Goal: Transaction & Acquisition: Purchase product/service

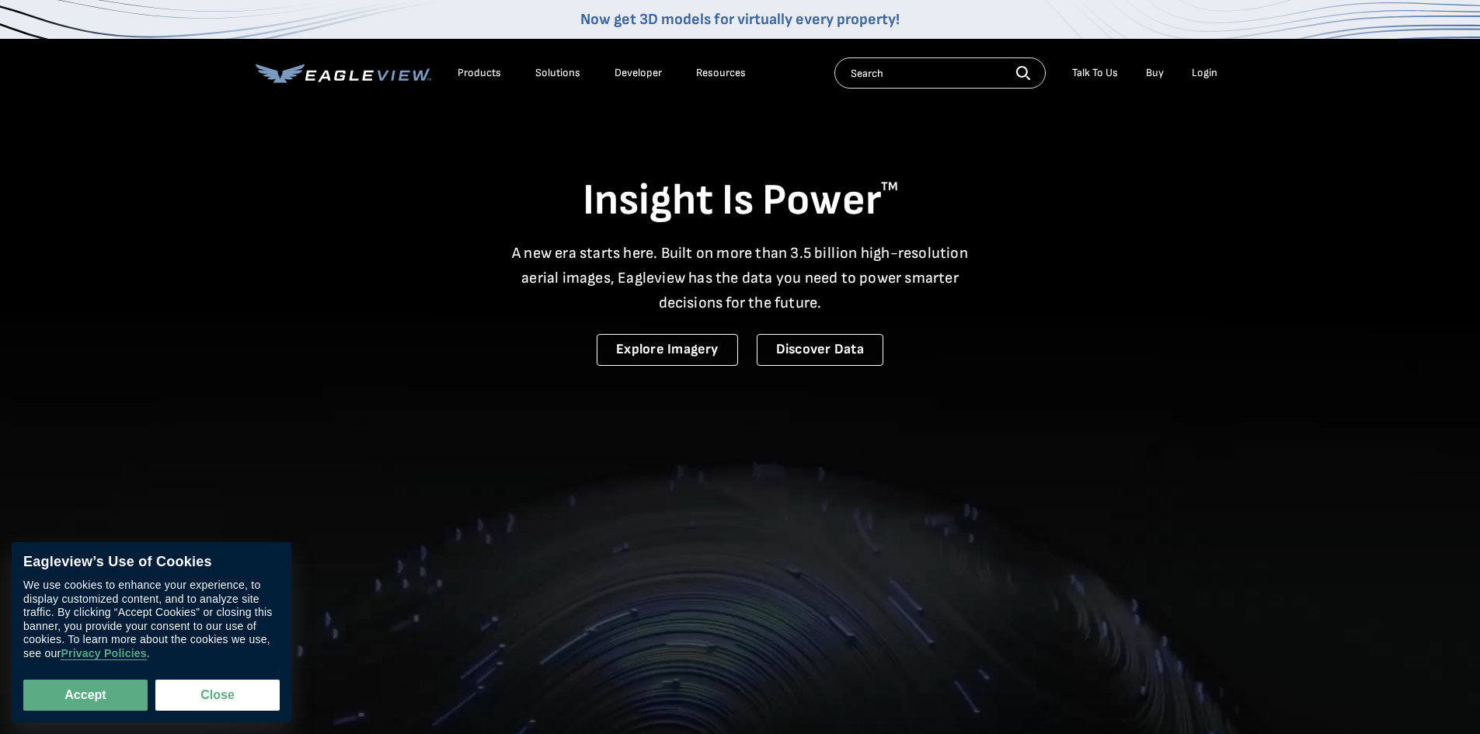
click at [1199, 82] on li "Login" at bounding box center [1204, 72] width 41 height 23
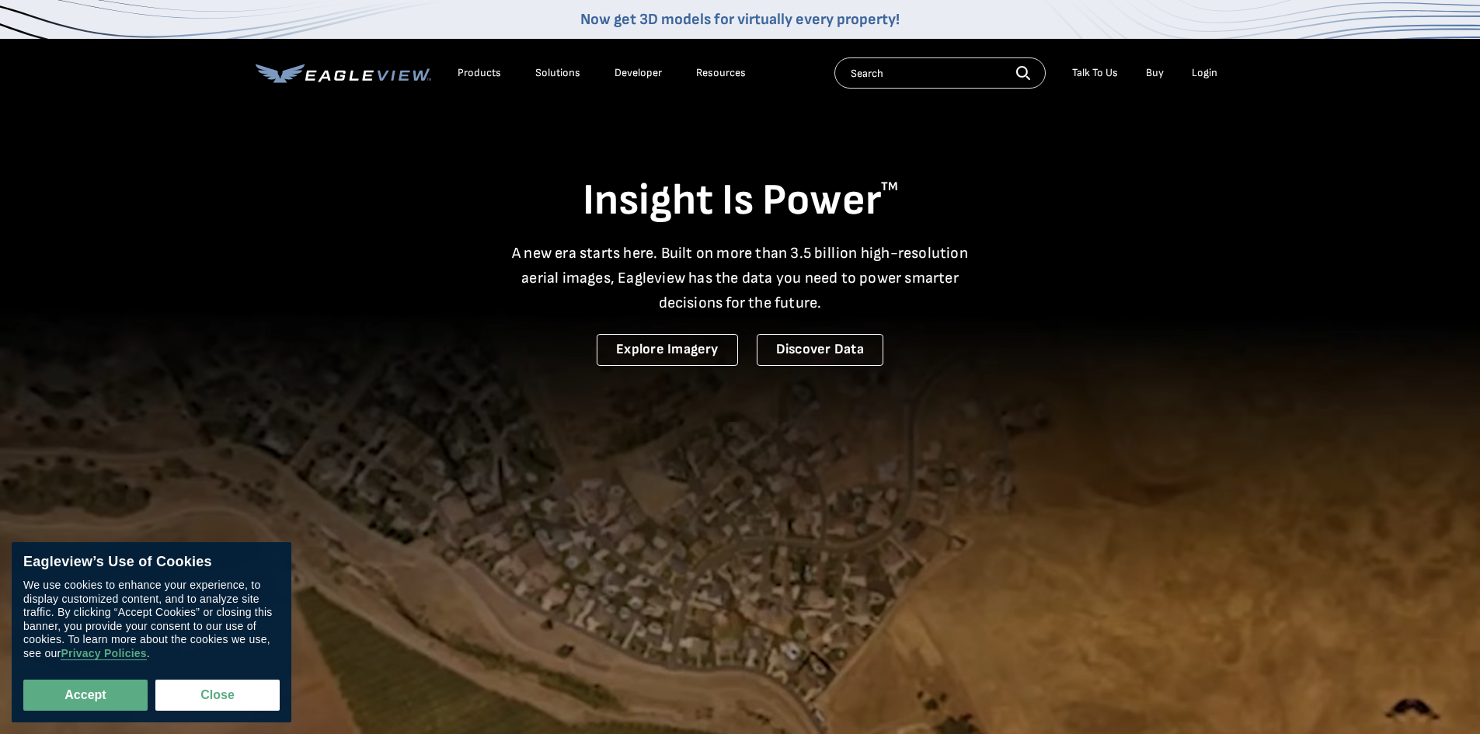
click at [1192, 71] on div "Login" at bounding box center [1205, 73] width 26 height 14
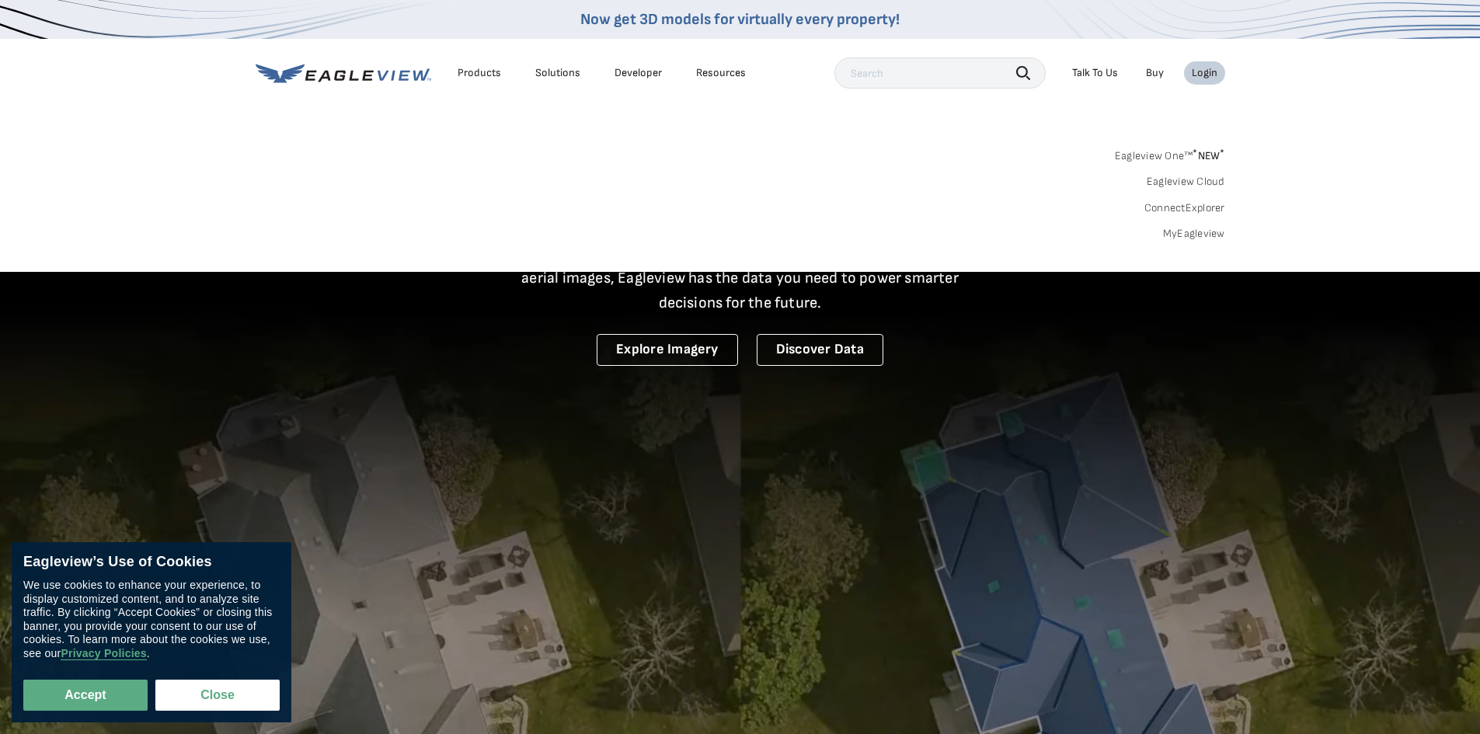
click at [1209, 81] on li "Login" at bounding box center [1204, 72] width 41 height 23
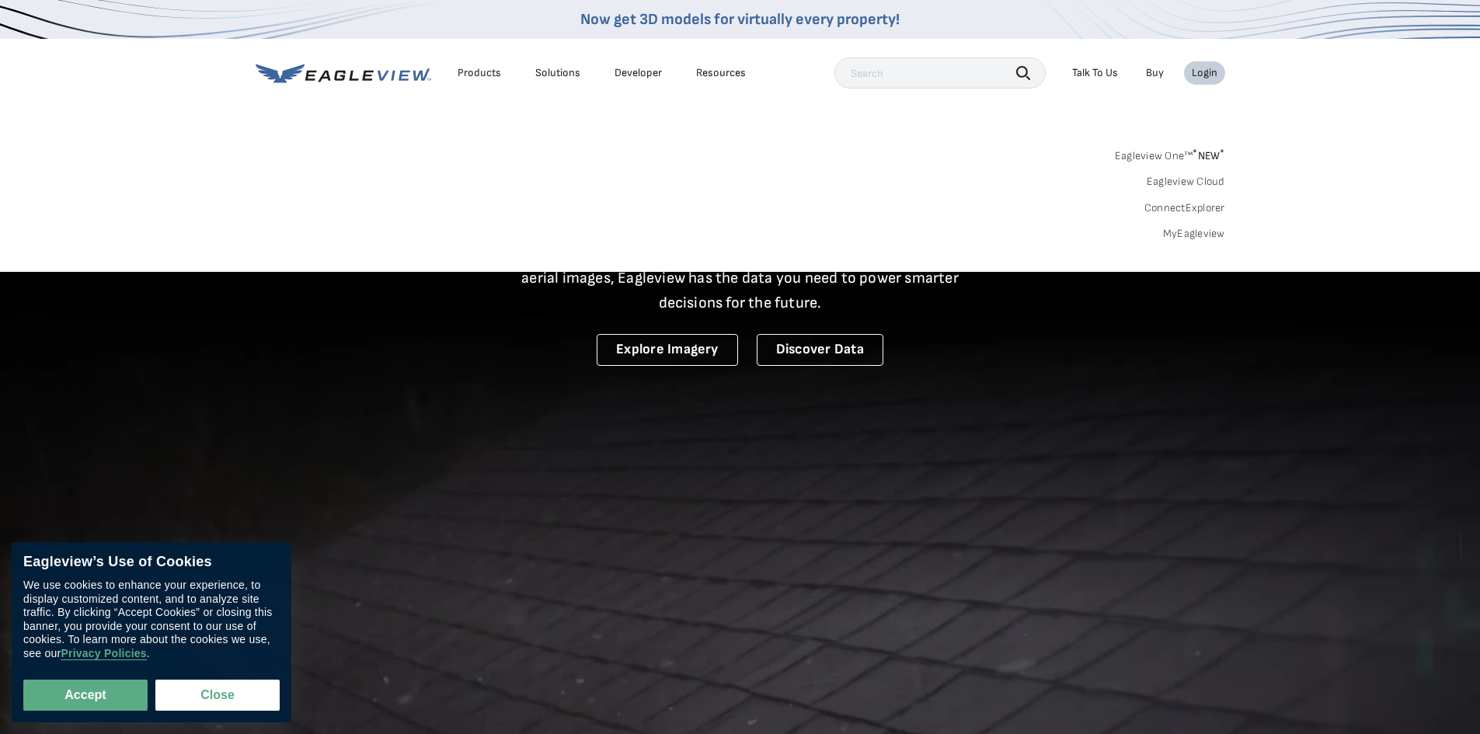
click at [1200, 73] on div "Login" at bounding box center [1205, 73] width 26 height 14
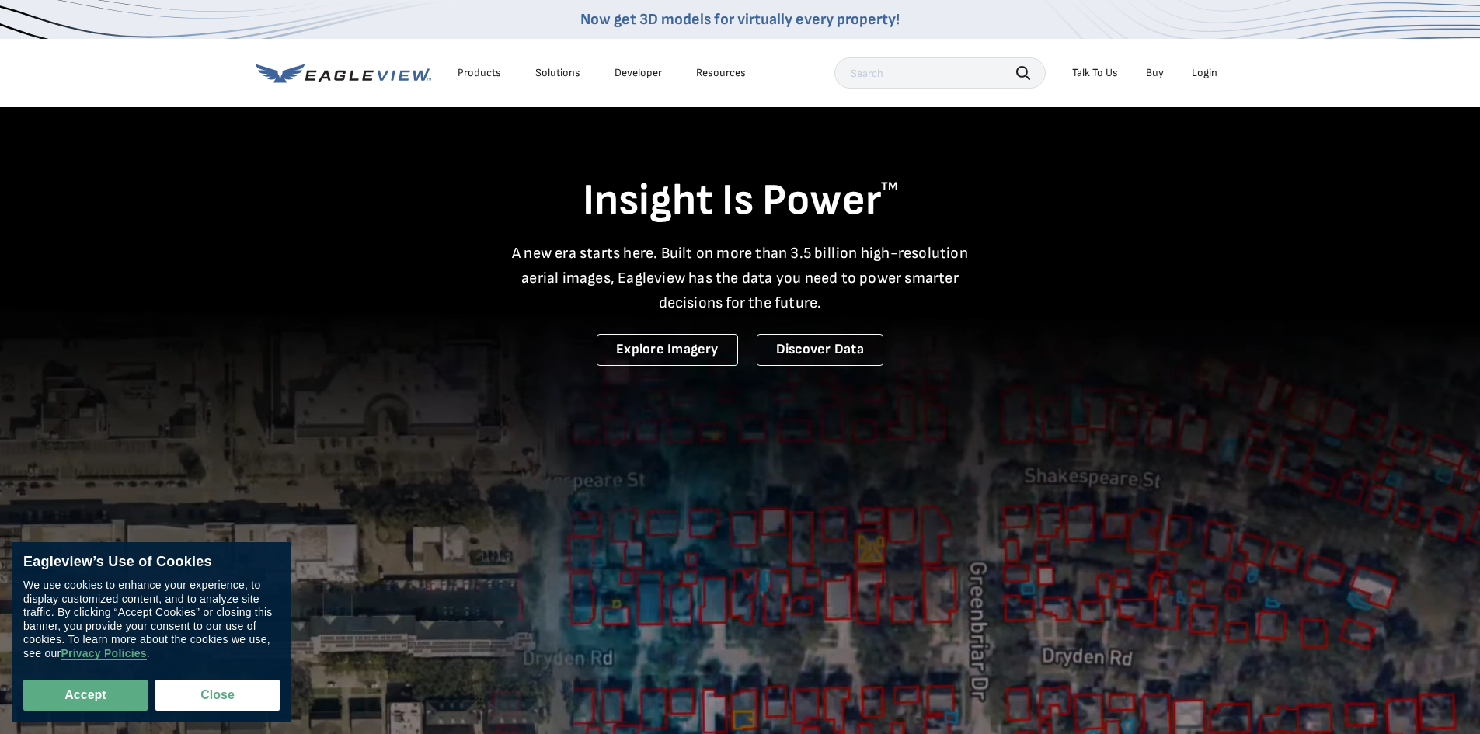
click at [1200, 73] on div "Login" at bounding box center [1205, 73] width 26 height 14
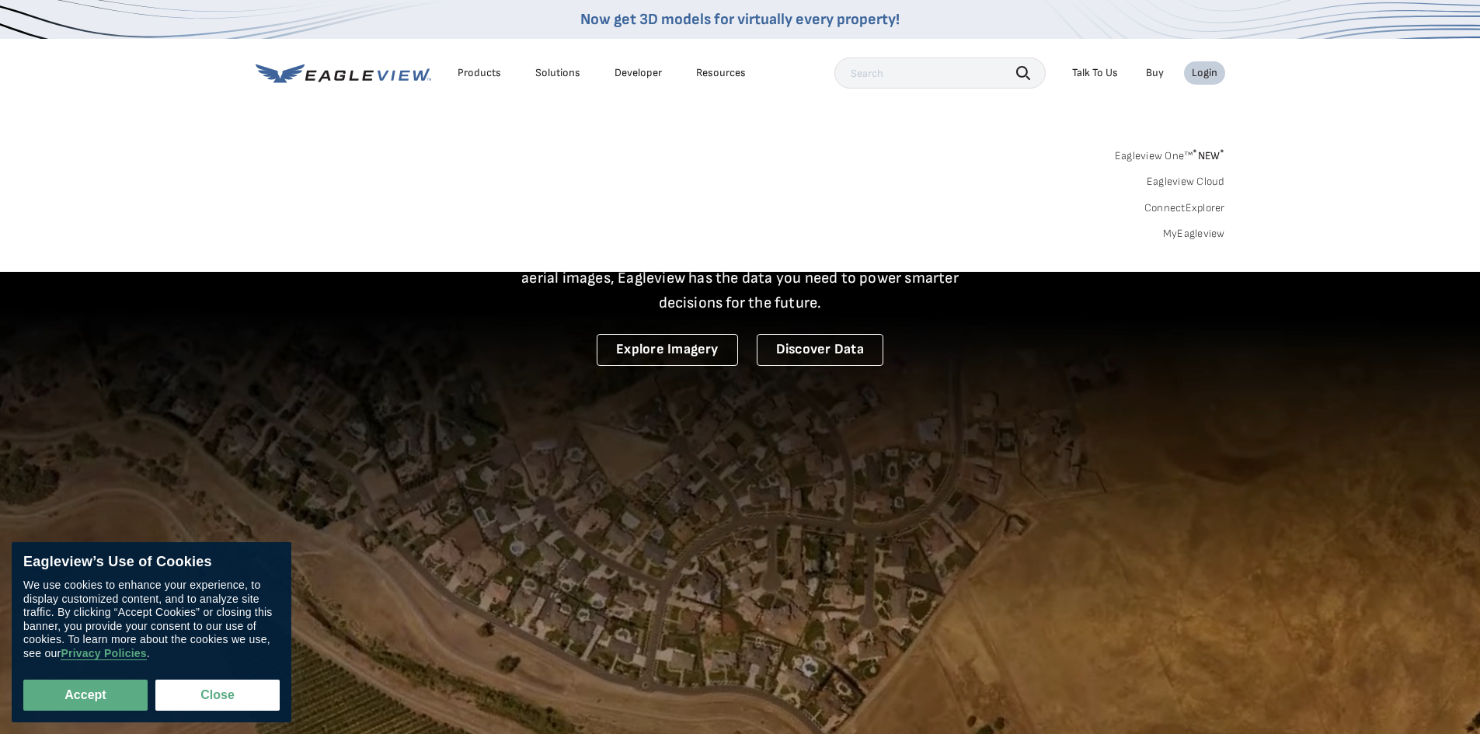
click at [1170, 152] on link "Eagleview One™ * NEW *" at bounding box center [1170, 153] width 110 height 18
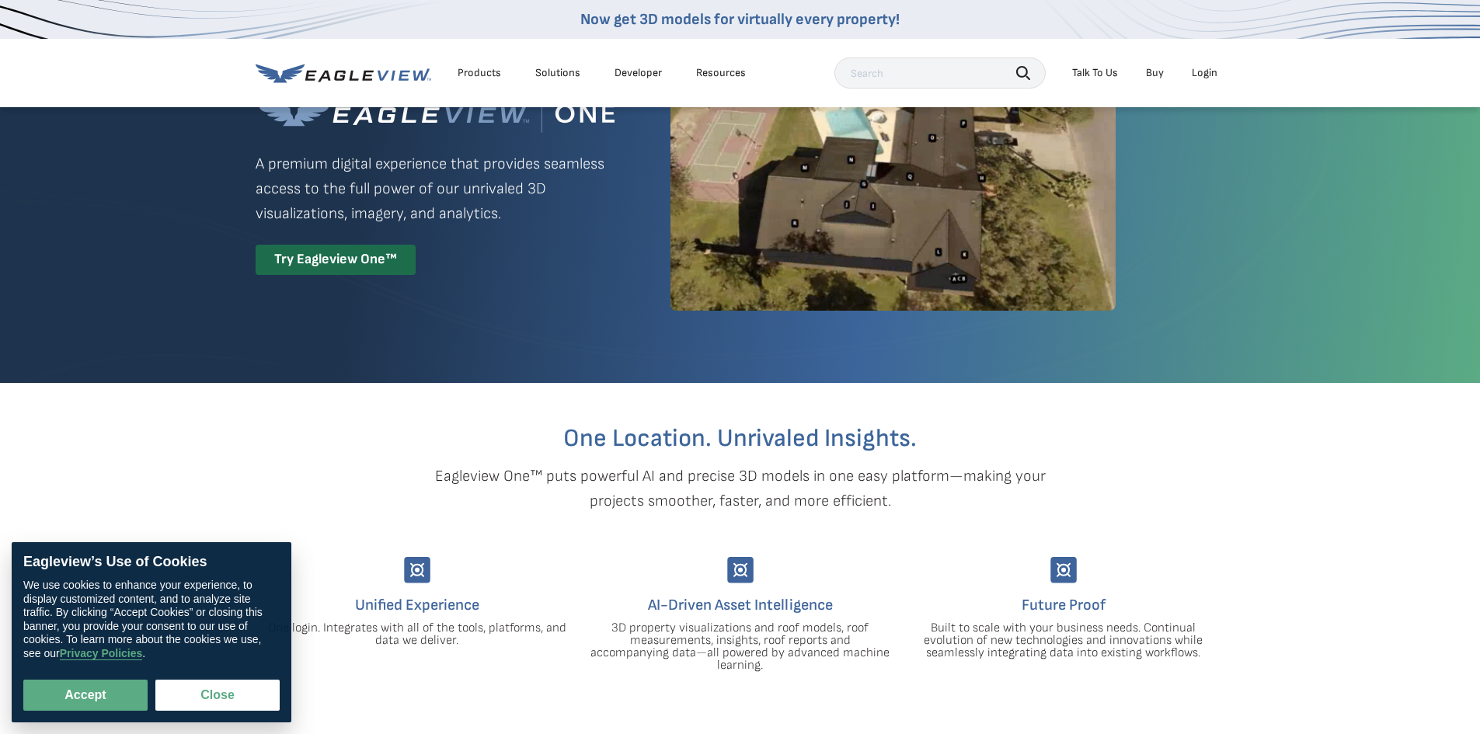
scroll to position [16, 0]
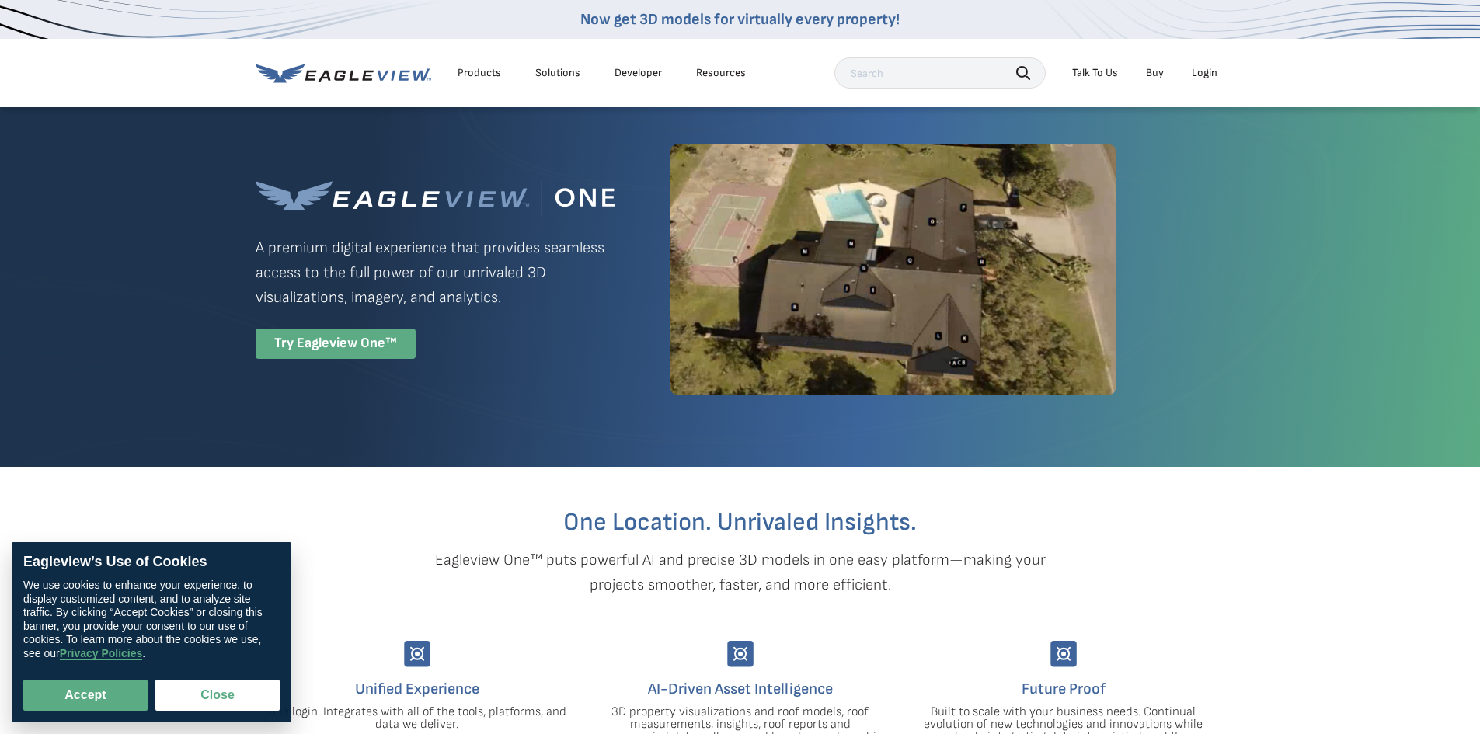
click at [395, 352] on div "Try Eagleview One™" at bounding box center [336, 344] width 160 height 30
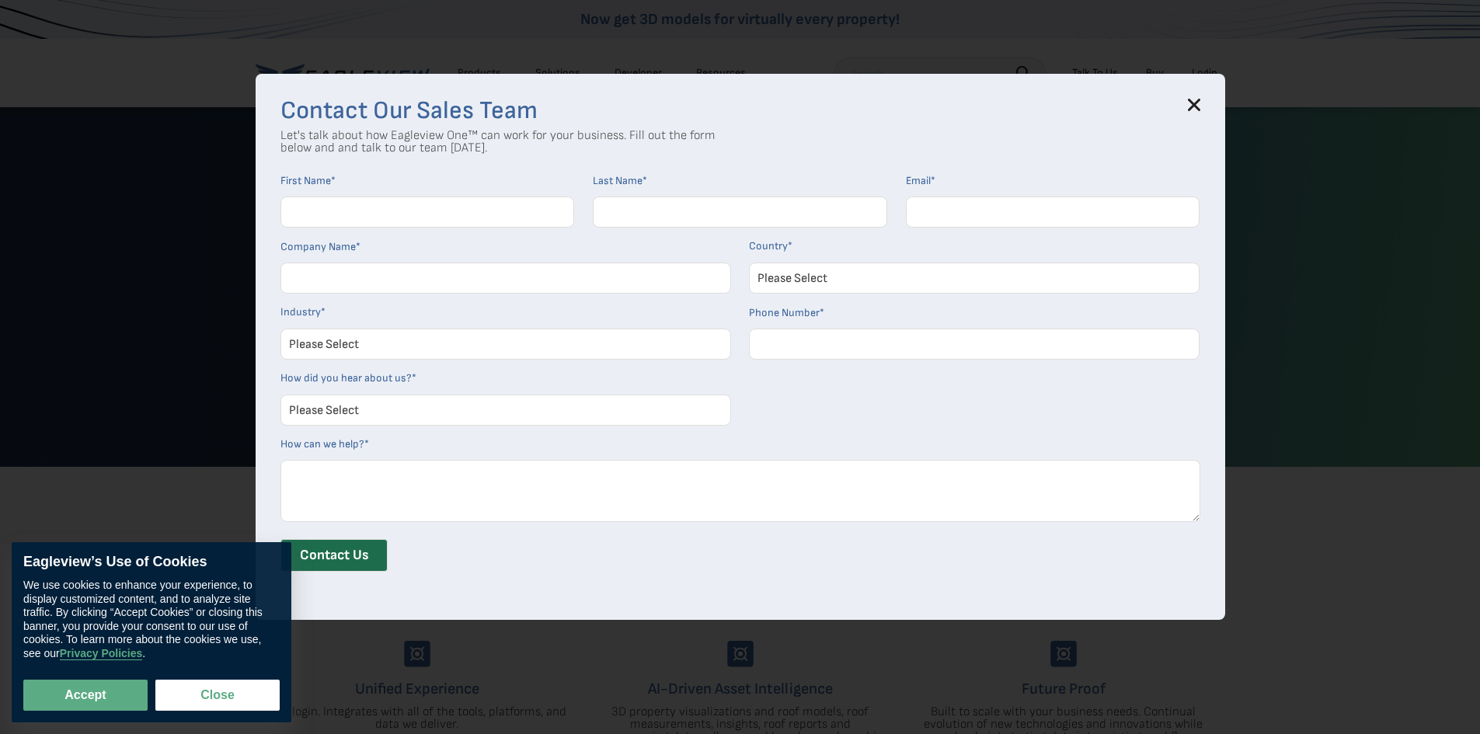
click at [1212, 102] on div "Contact Our Sales Team Let's talk about how Eagleview One™ can work for your bu…" at bounding box center [740, 347] width 969 height 546
click at [1205, 105] on div "Contact Our Sales Team Let's talk about how Eagleview One™ can work for your bu…" at bounding box center [740, 347] width 969 height 546
click at [1198, 106] on icon at bounding box center [1193, 104] width 10 height 10
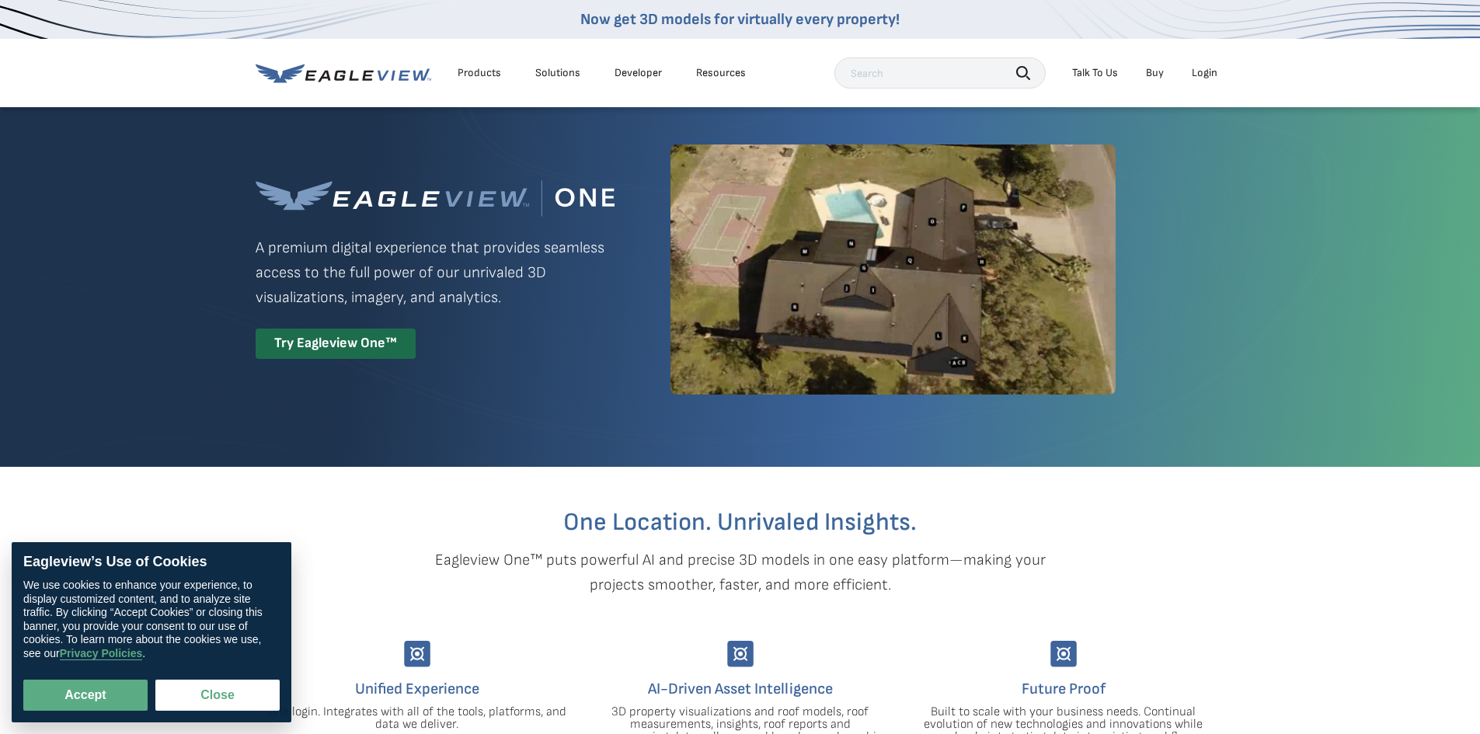
click at [1198, 80] on li "Login" at bounding box center [1204, 72] width 41 height 23
click at [1198, 76] on div "Login" at bounding box center [1205, 73] width 26 height 14
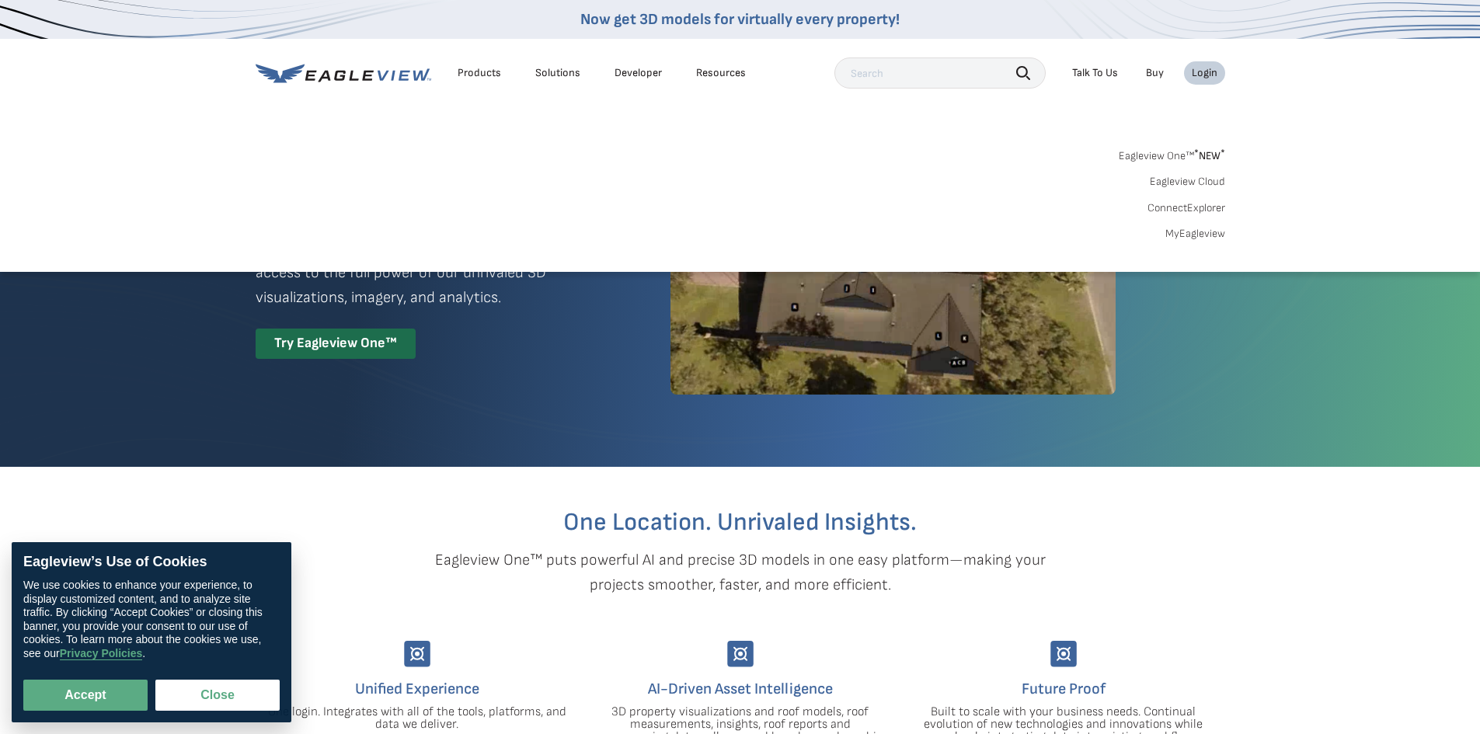
click at [1202, 187] on link "Eagleview Cloud" at bounding box center [1187, 182] width 75 height 14
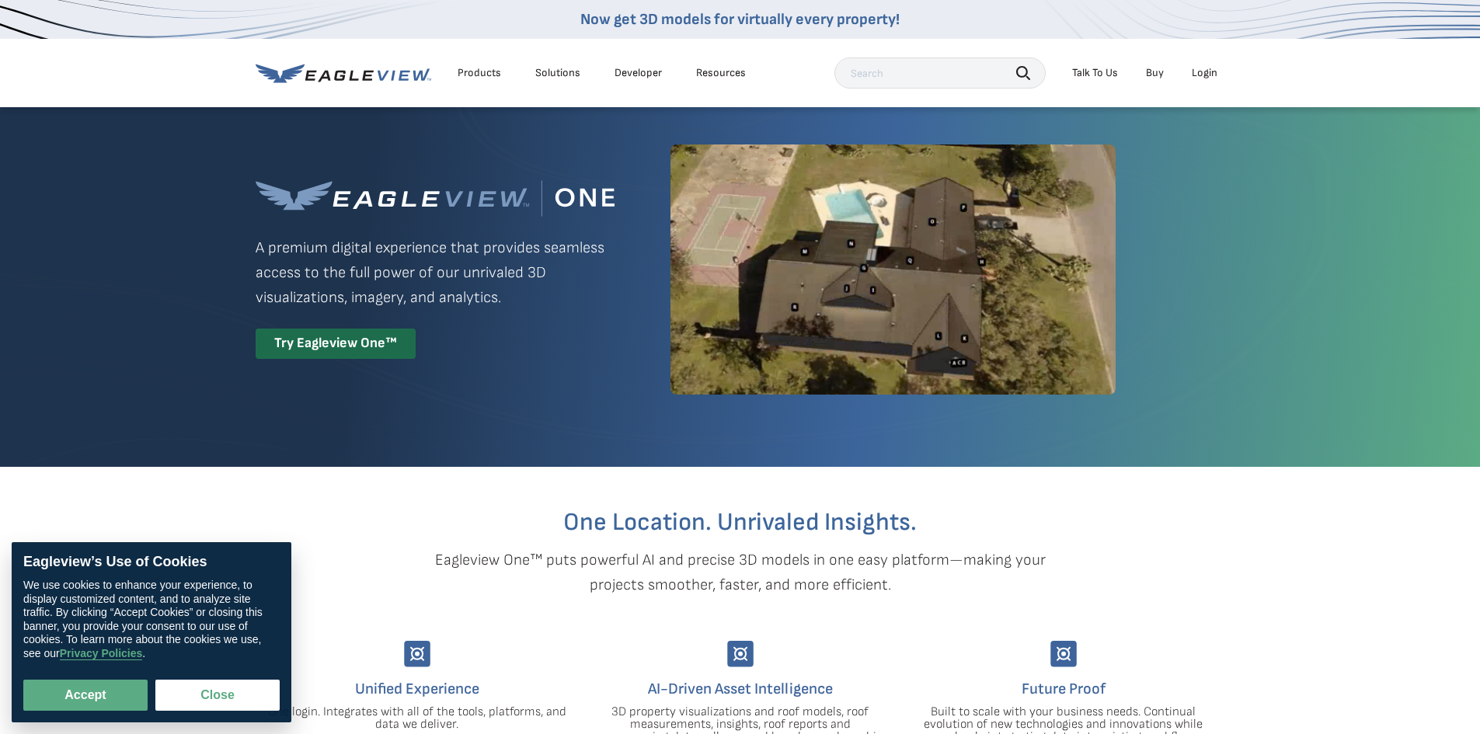
click at [1201, 79] on div "Login" at bounding box center [1205, 73] width 26 height 14
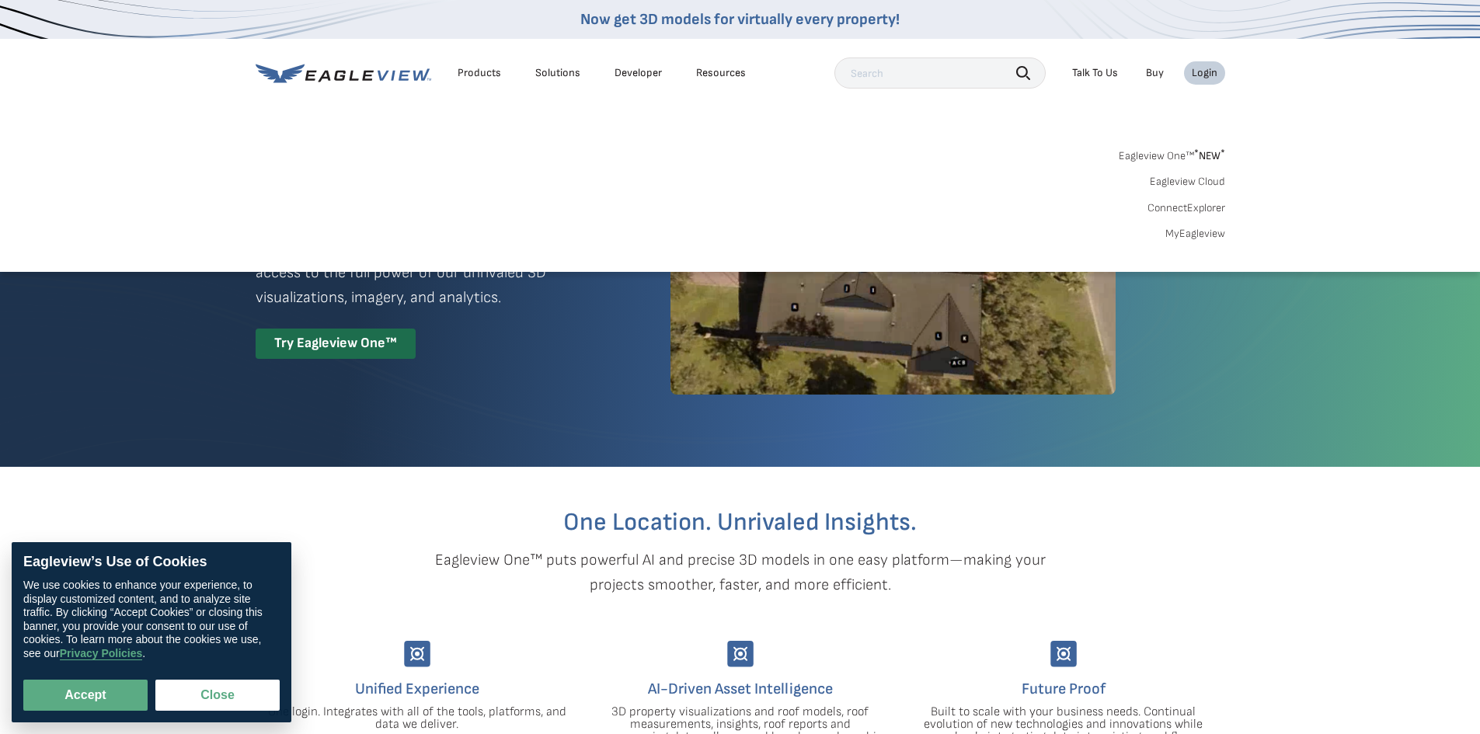
click at [1189, 235] on link "MyEagleview" at bounding box center [1195, 234] width 60 height 14
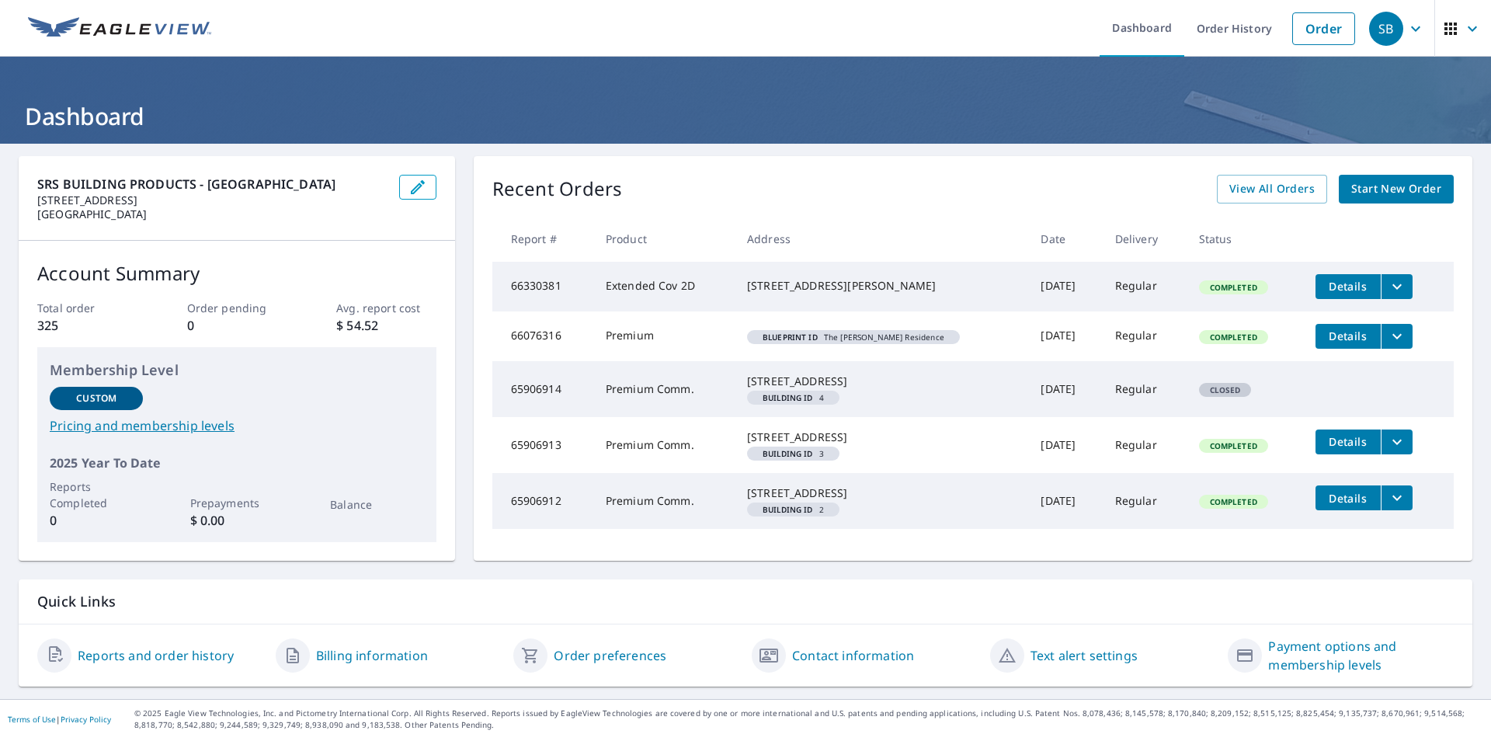
click at [1363, 197] on span "Start New Order" at bounding box center [1397, 188] width 90 height 19
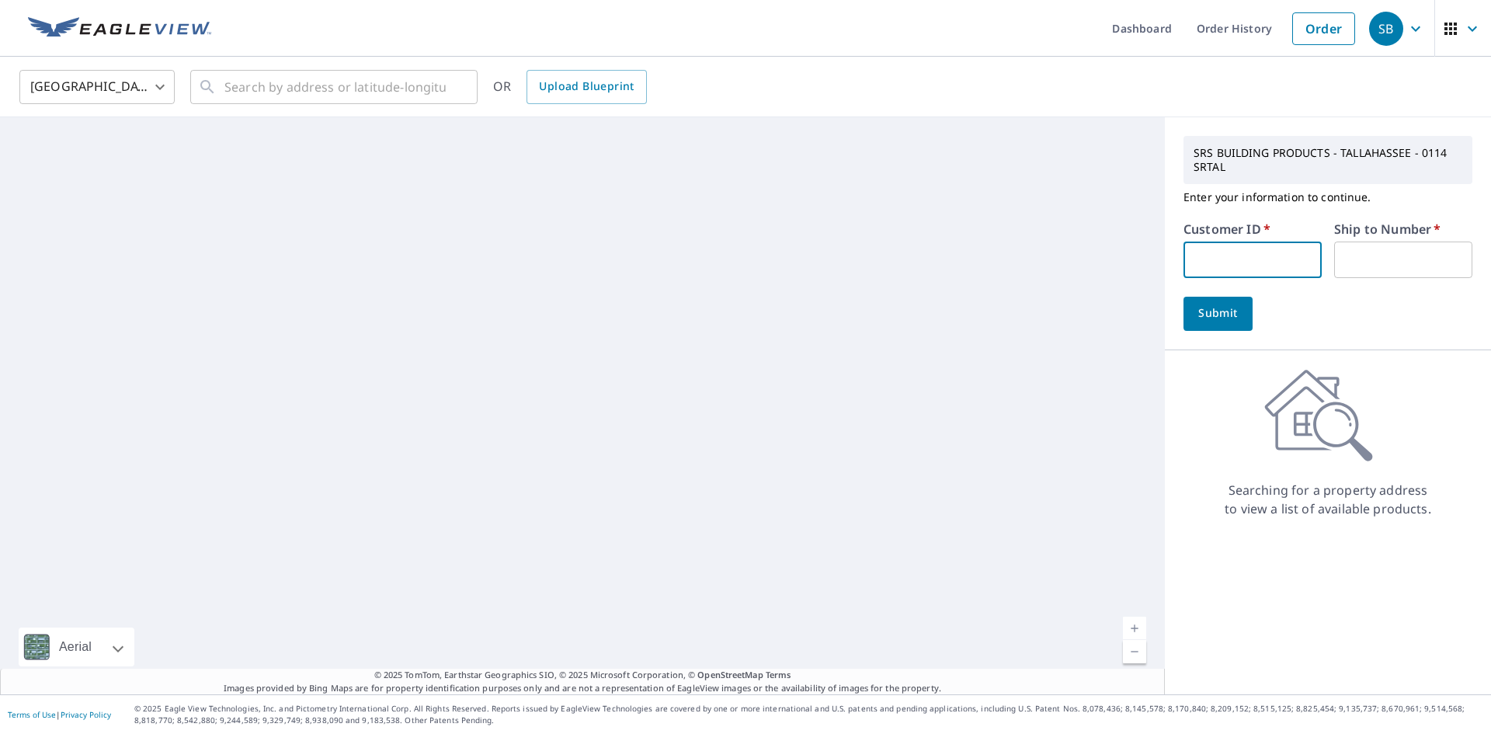
click at [1246, 270] on input "text" at bounding box center [1253, 260] width 138 height 37
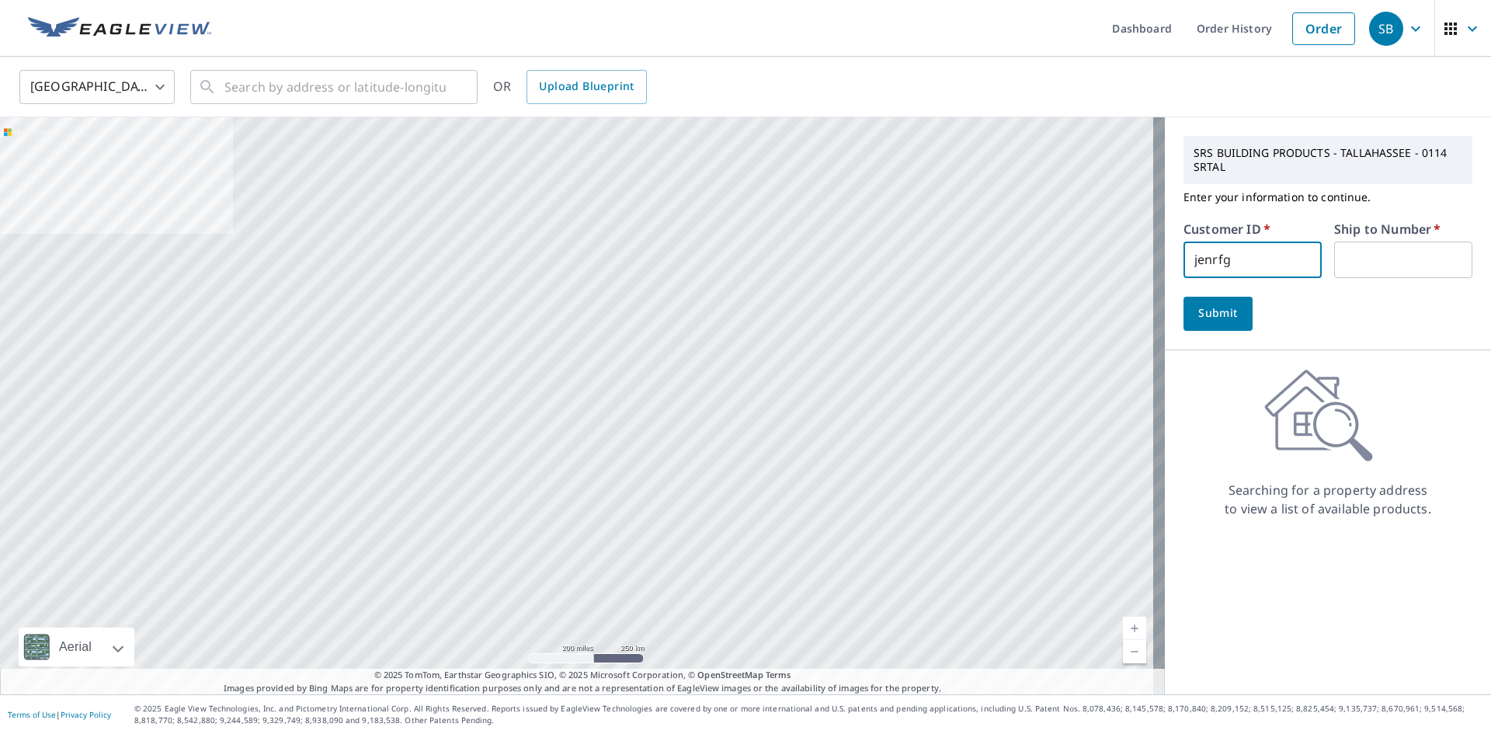
type input "jenrfg"
type input "1"
click at [1184, 297] on button "Submit" at bounding box center [1218, 314] width 69 height 34
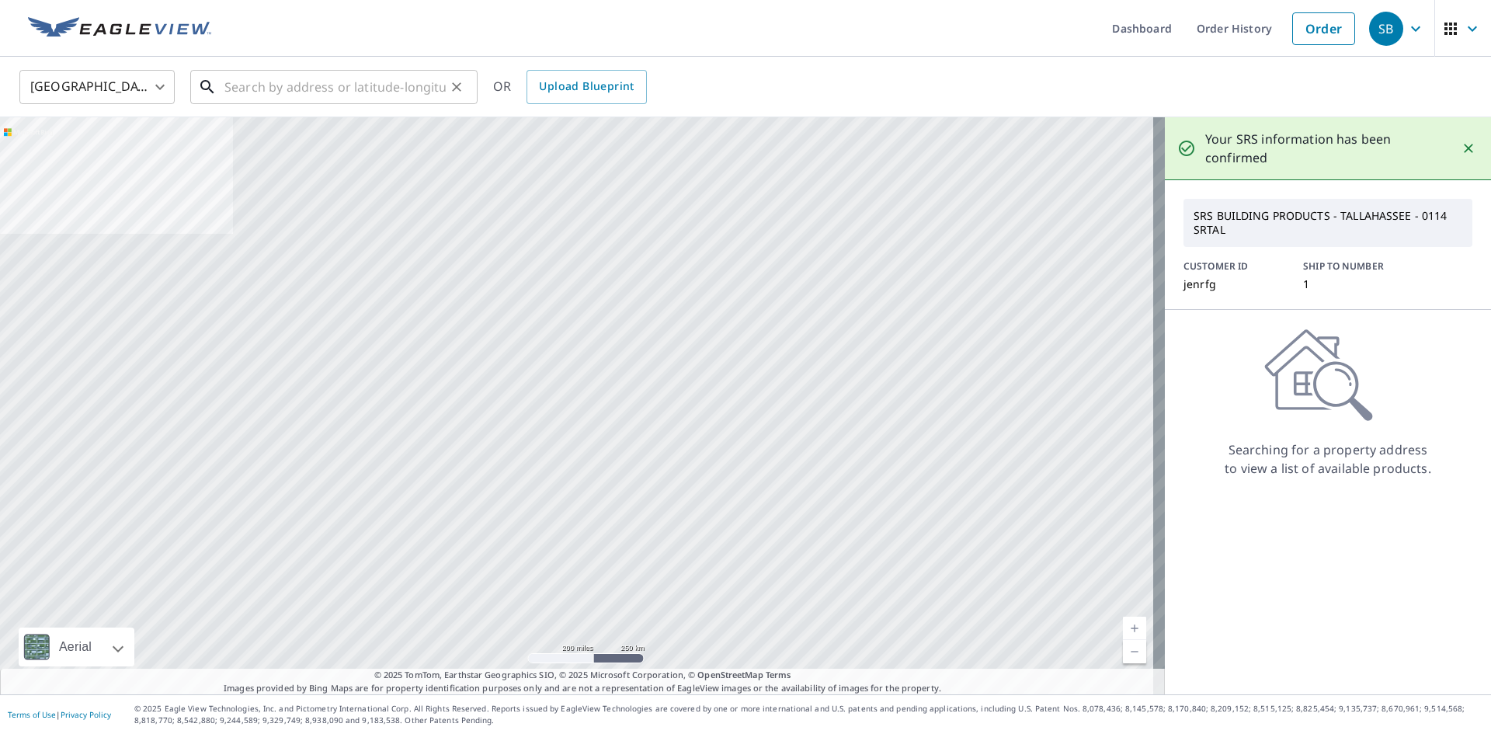
click at [319, 104] on div "​" at bounding box center [333, 87] width 287 height 34
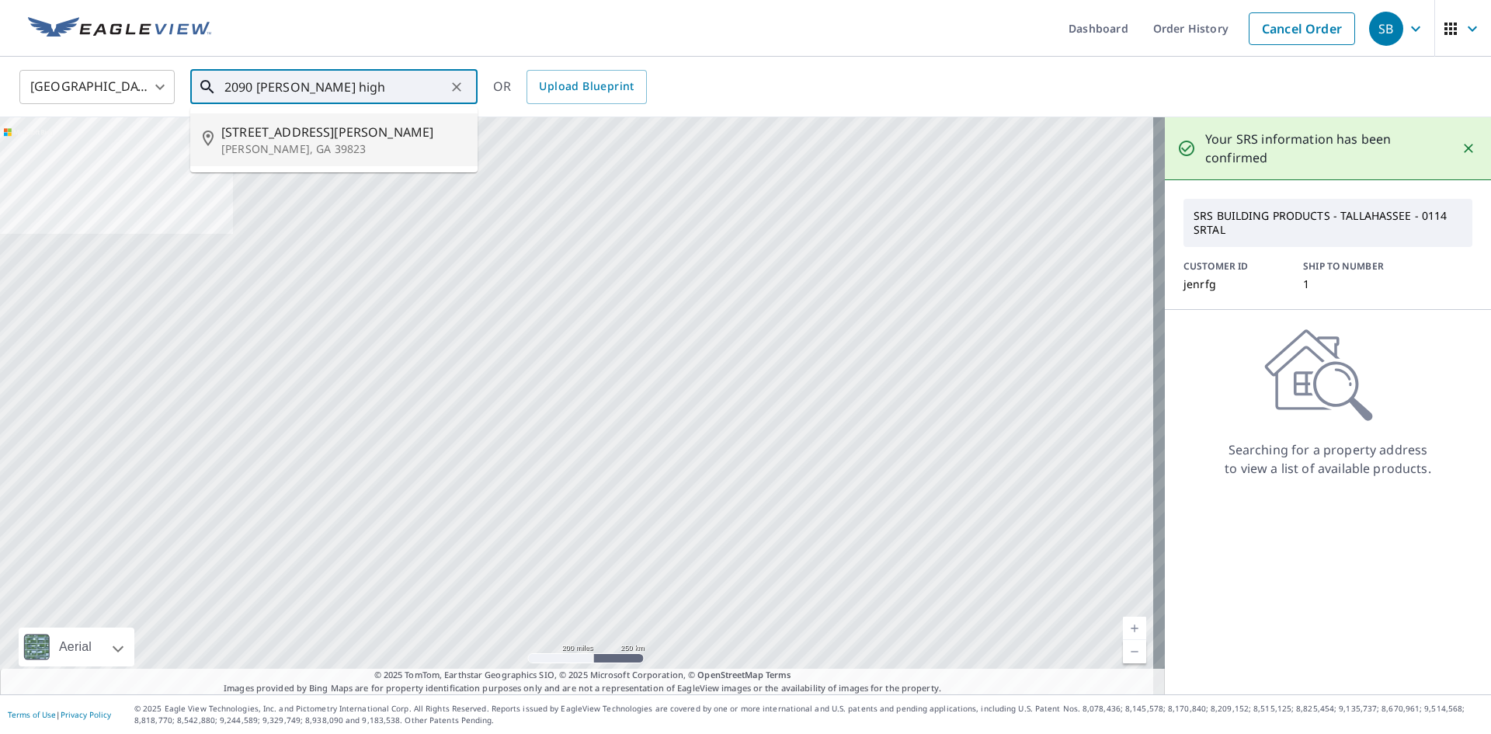
click at [287, 152] on p "[PERSON_NAME], GA 39823" at bounding box center [343, 149] width 244 height 16
type input "[STREET_ADDRESS][PERSON_NAME][PERSON_NAME]"
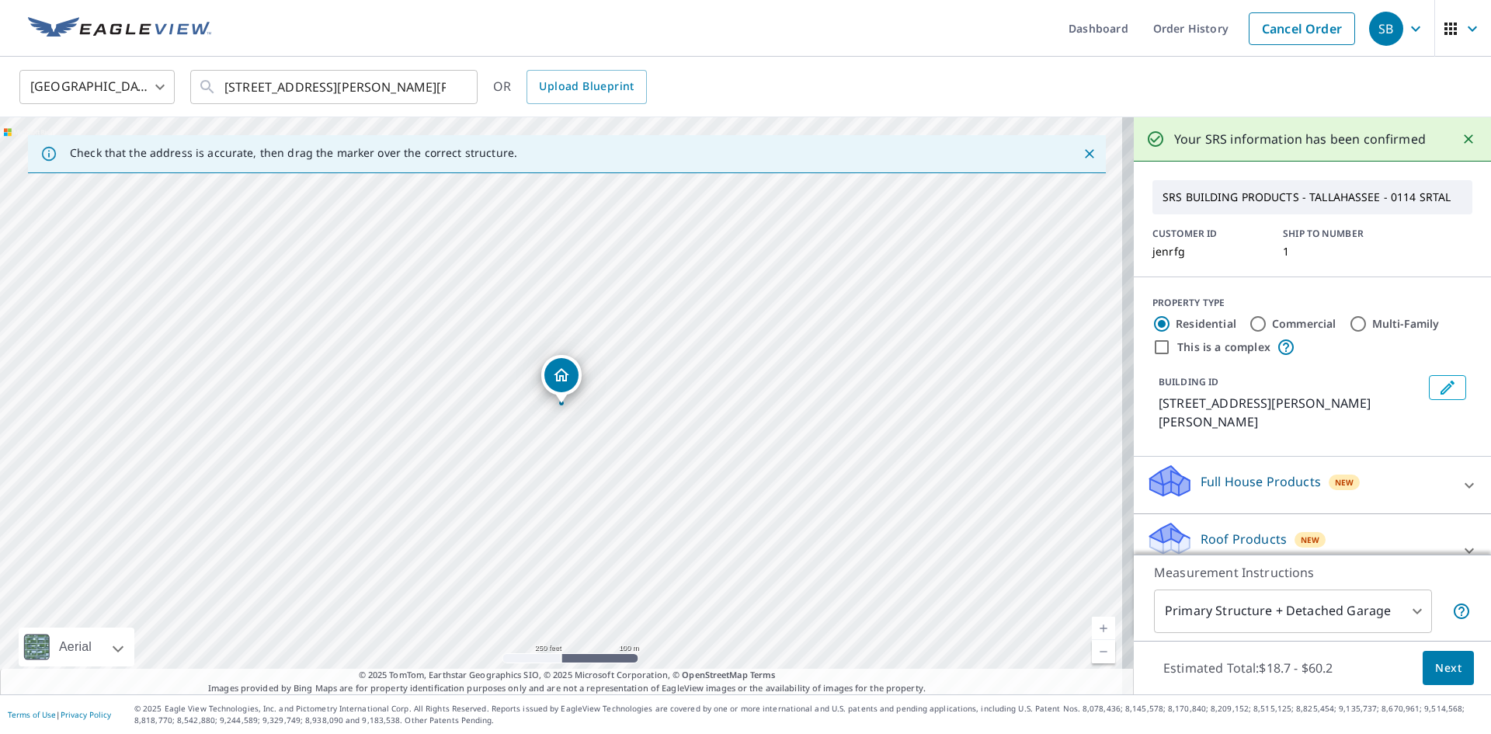
scroll to position [148, 0]
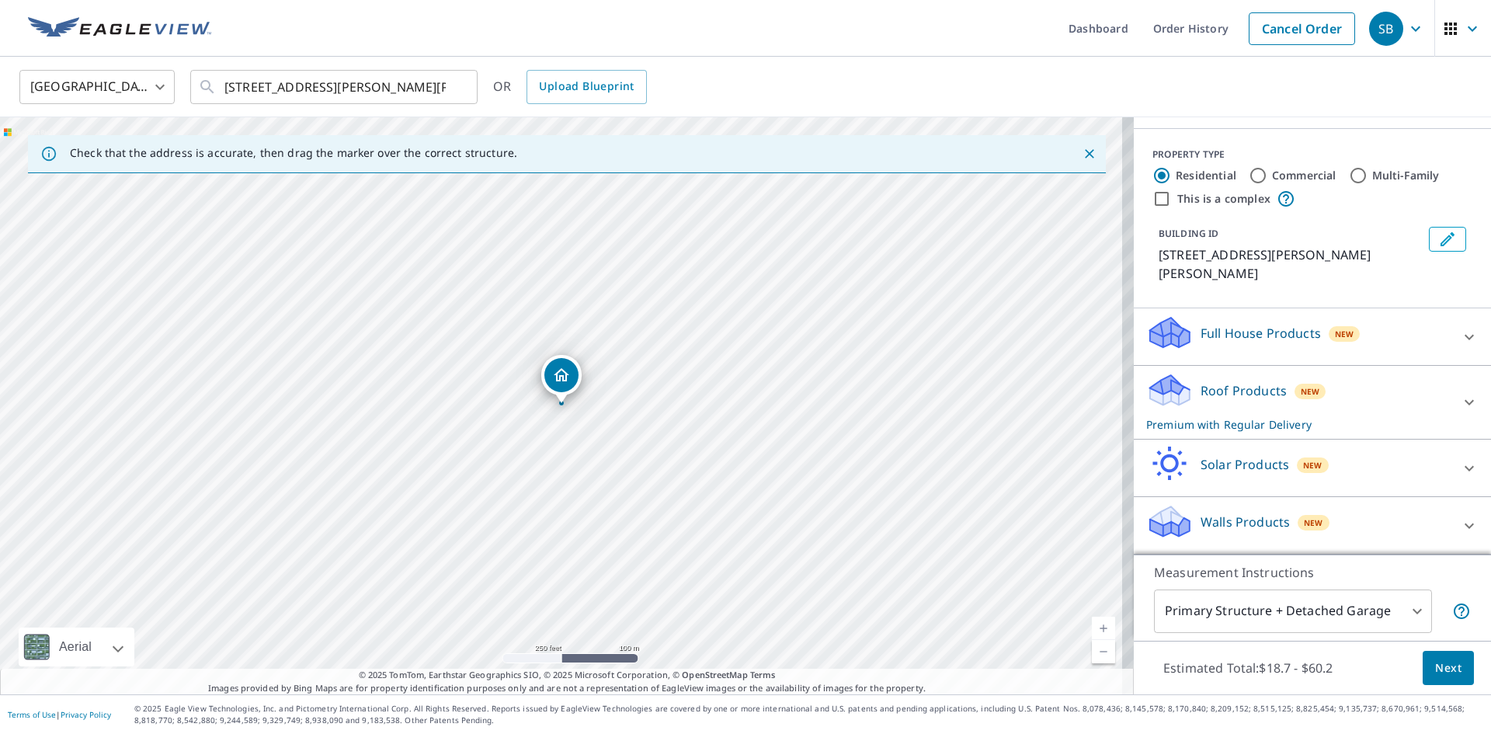
click at [1451, 347] on div at bounding box center [1469, 336] width 37 height 37
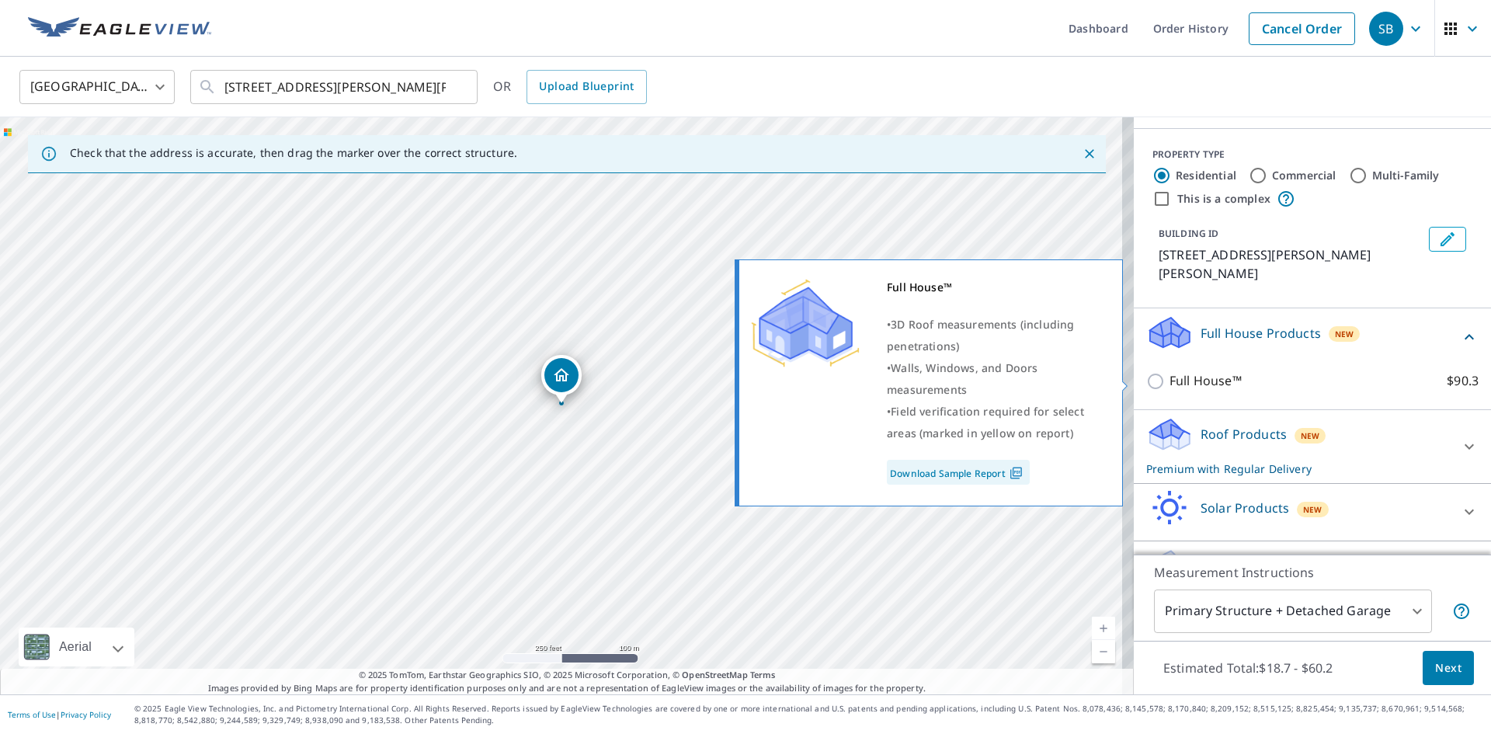
click at [1389, 384] on label "Full House™ $90.3" at bounding box center [1324, 380] width 309 height 19
click at [1170, 384] on input "Full House™ $90.3" at bounding box center [1157, 381] width 23 height 19
checkbox input "true"
checkbox input "false"
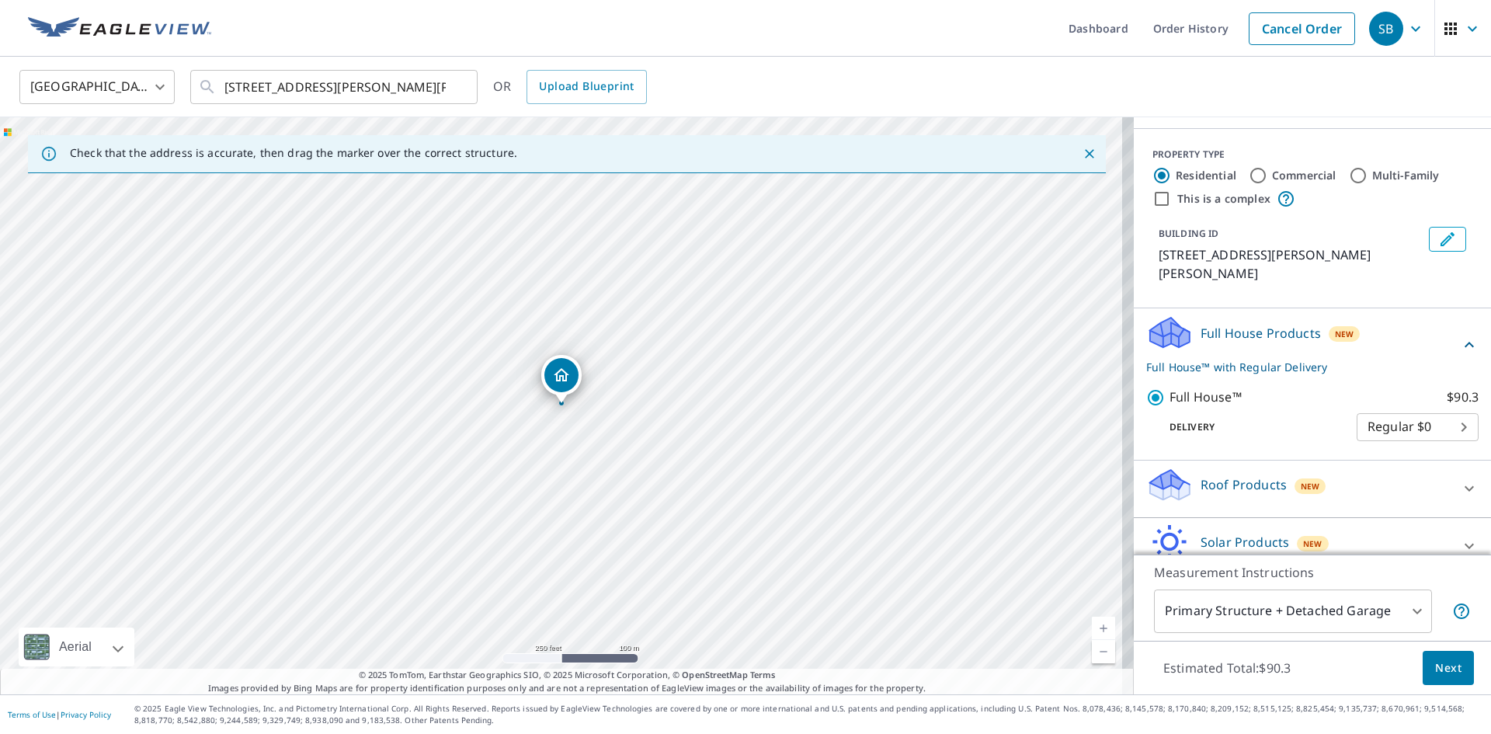
scroll to position [227, 0]
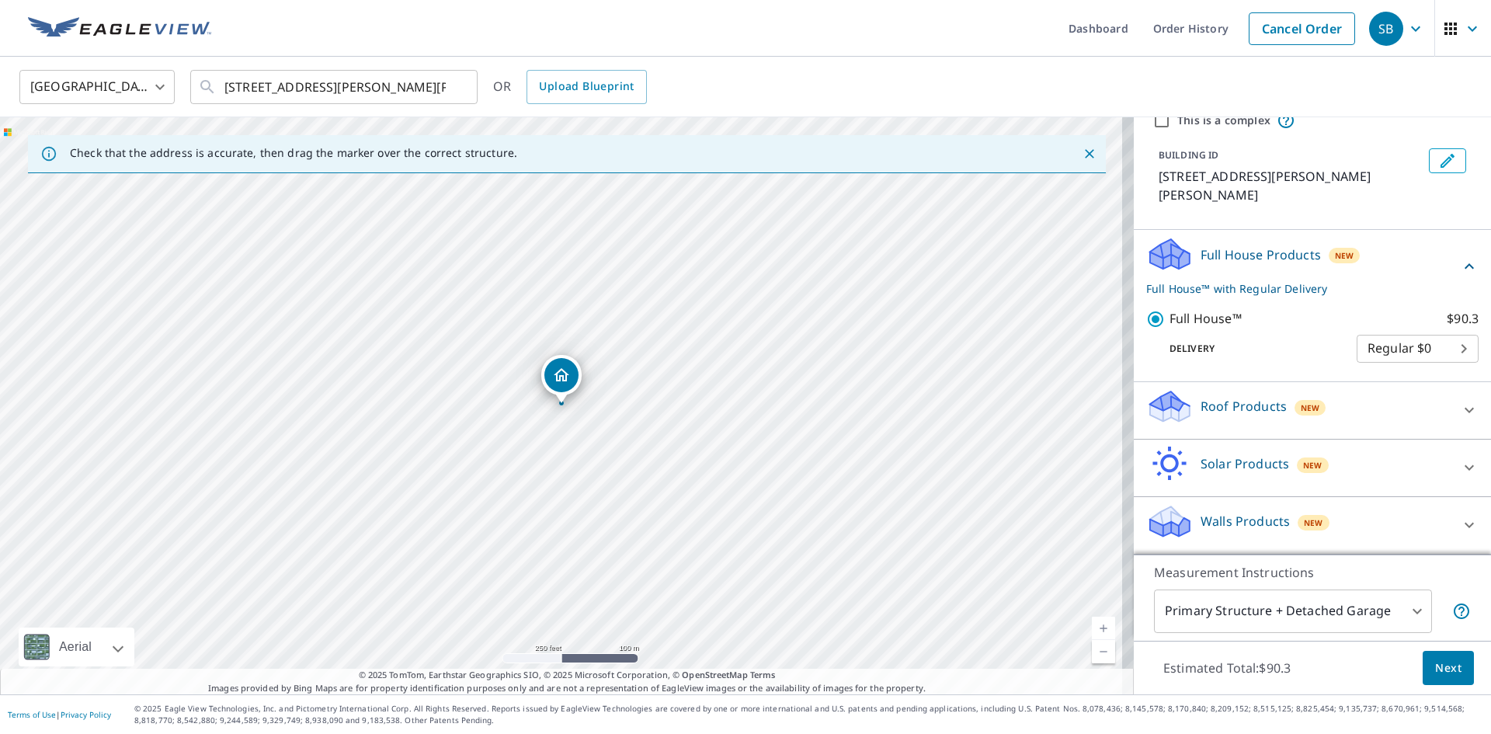
click at [1379, 411] on div "Roof Products New" at bounding box center [1298, 410] width 304 height 44
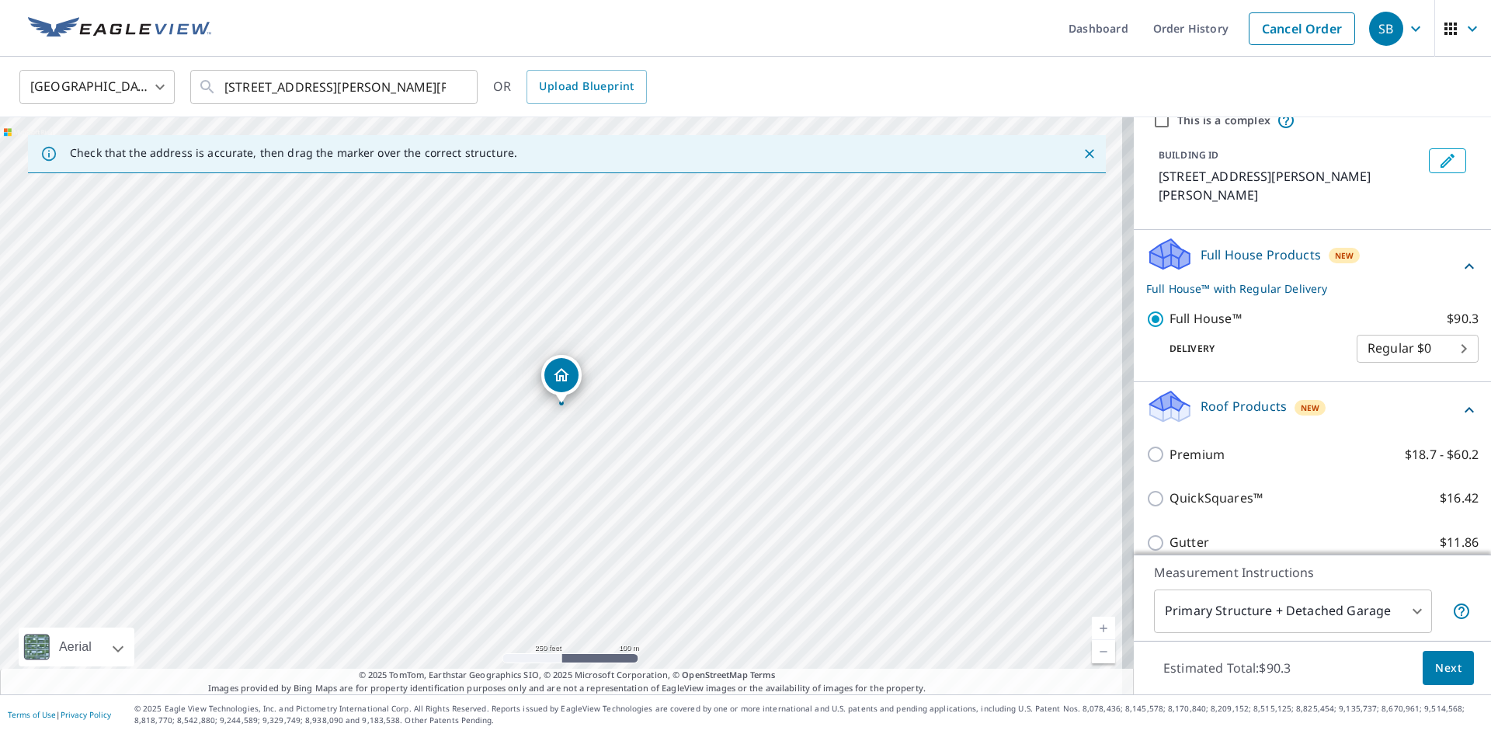
click at [1379, 411] on div "Roof Products New" at bounding box center [1303, 410] width 314 height 44
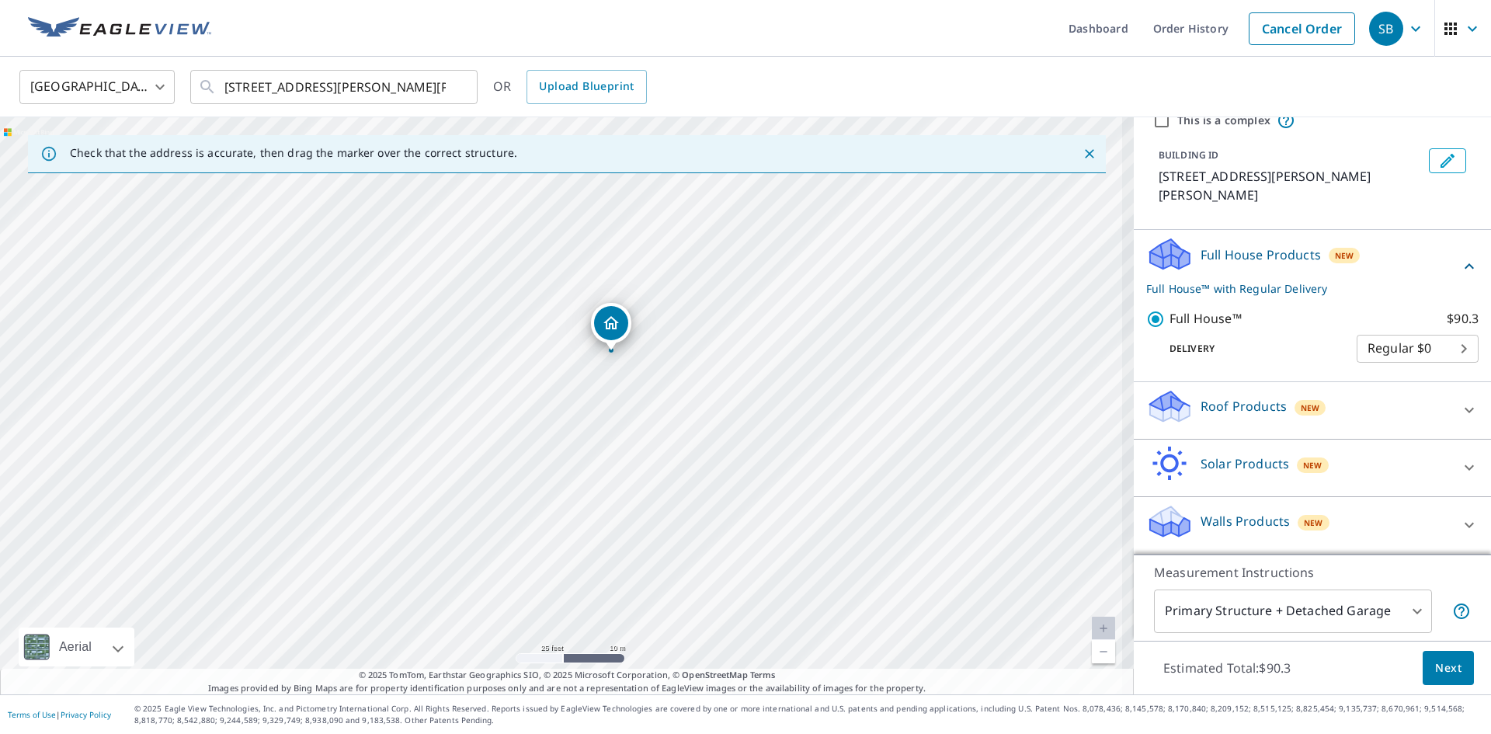
drag, startPoint x: 696, startPoint y: 453, endPoint x: 738, endPoint y: 262, distance: 195.6
click at [738, 262] on div "2090 Giles Hightower Rd Blakely, GA 39823" at bounding box center [567, 405] width 1134 height 577
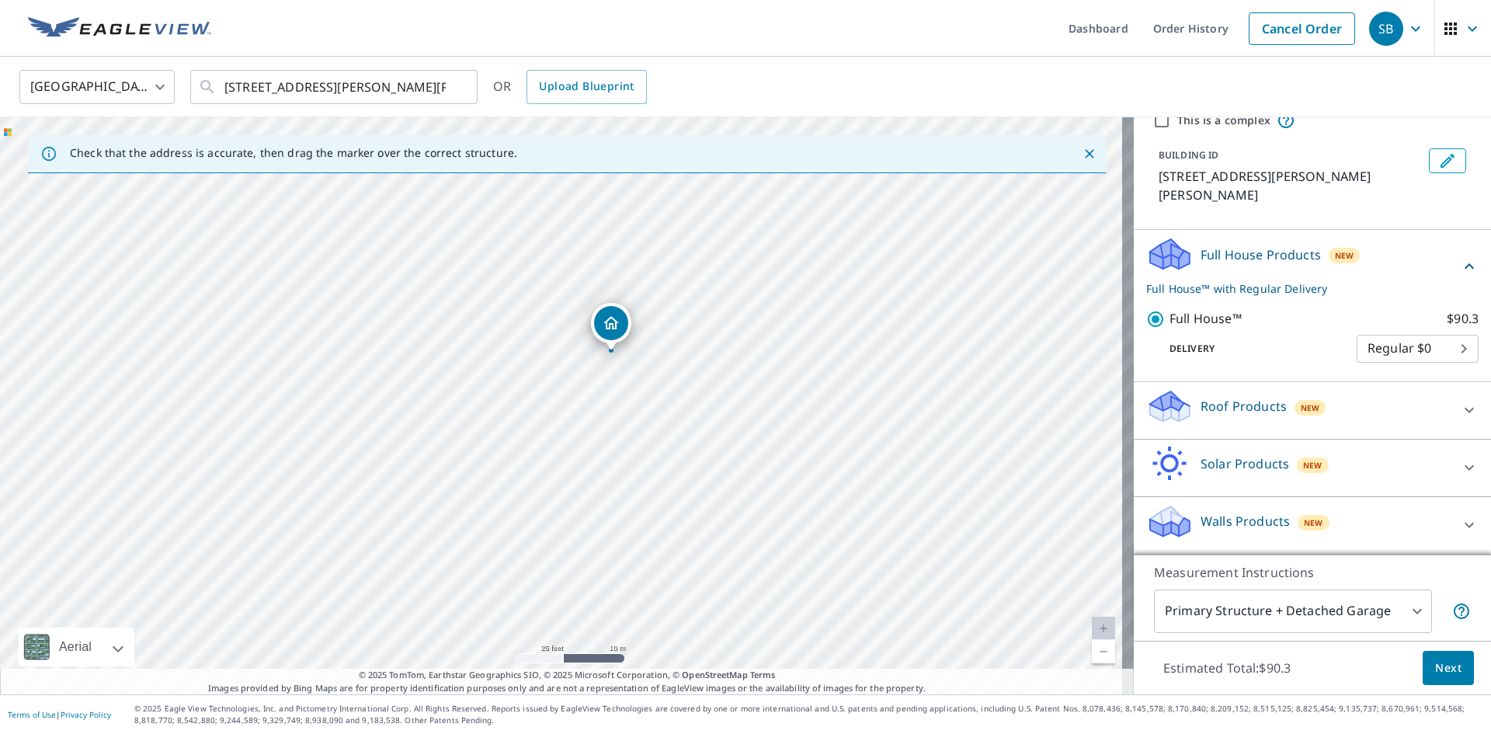
click at [1146, 336] on div "Delivery Regular $0 8 ​" at bounding box center [1312, 346] width 332 height 34
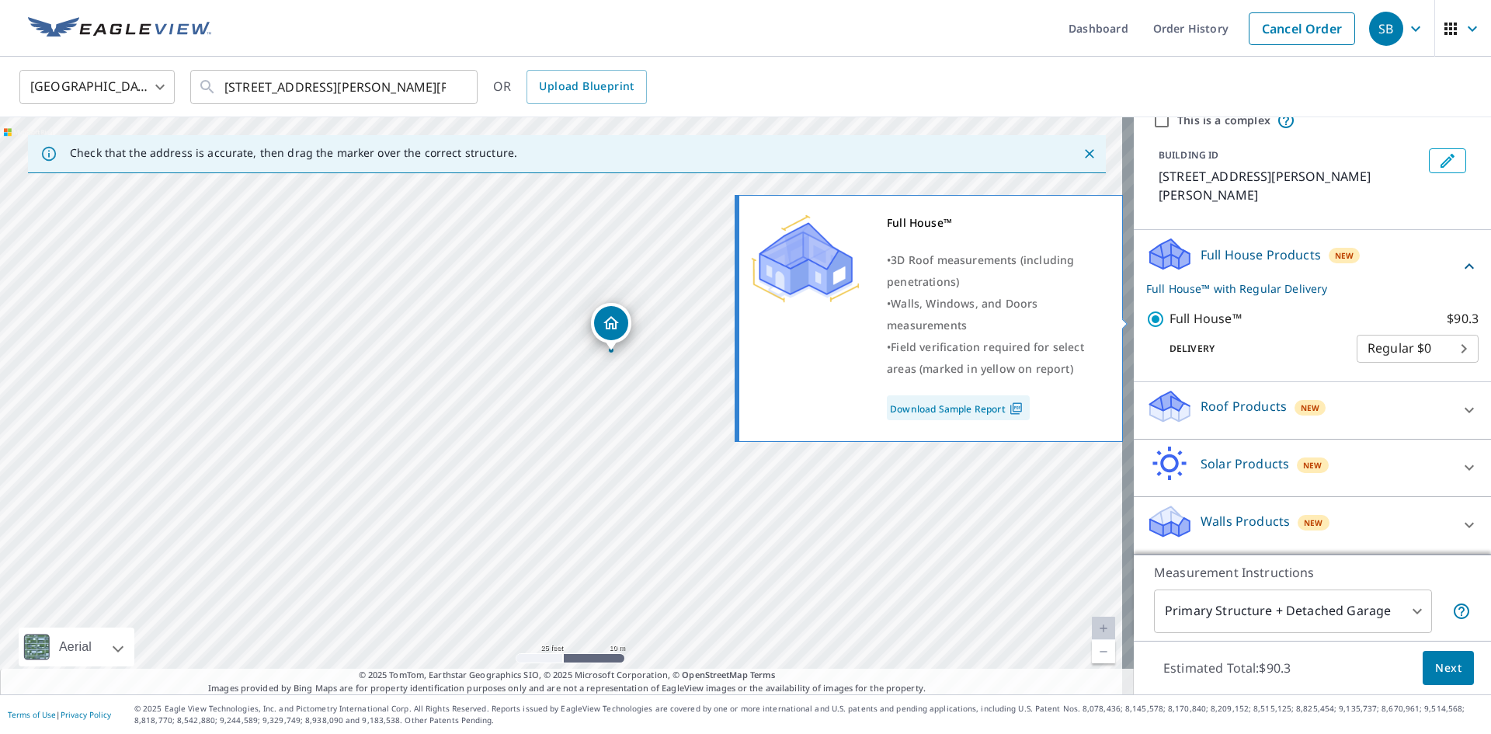
click at [1178, 327] on p "Full House™" at bounding box center [1206, 318] width 72 height 19
click at [1170, 327] on input "Full House™ $90.3" at bounding box center [1157, 319] width 23 height 19
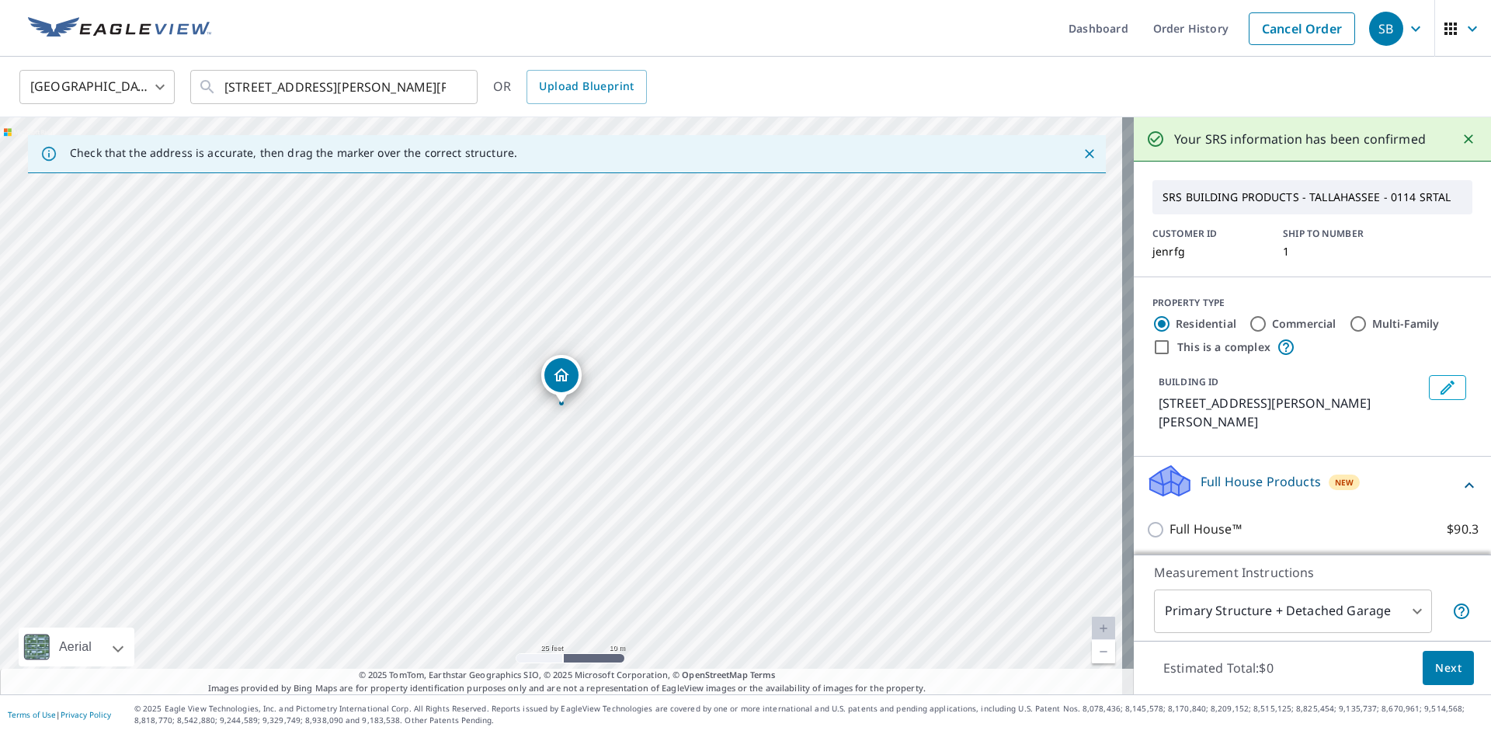
scroll to position [1, 0]
click at [1393, 597] on body "SB SB Dashboard Order History Cancel Order SB United States US ​ 2090 Giles Hig…" at bounding box center [745, 367] width 1491 height 734
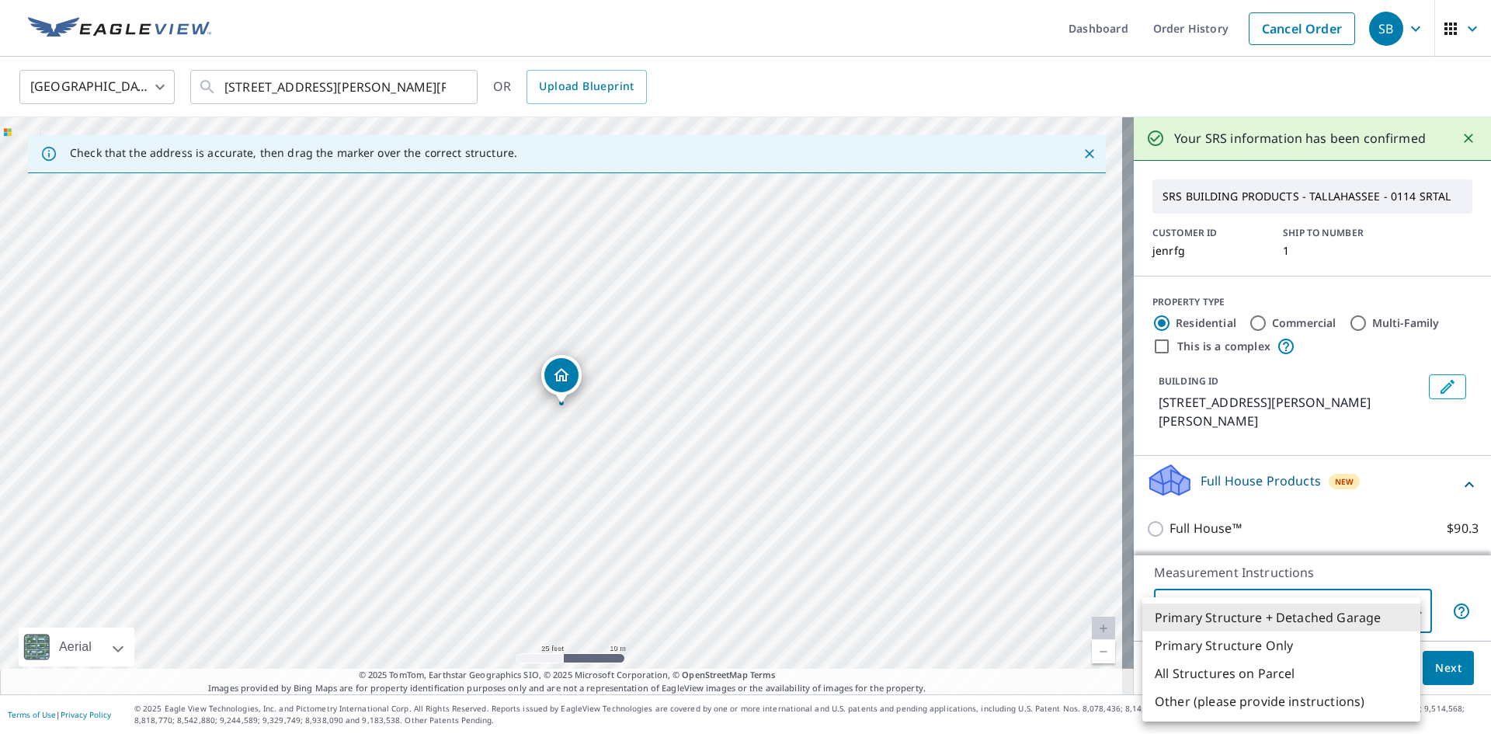
click at [1393, 597] on ul "Primary Structure + Detached Garage Primary Structure Only All Structures on Pa…" at bounding box center [1282, 659] width 278 height 124
click at [1344, 621] on li "Primary Structure + Detached Garage" at bounding box center [1282, 618] width 278 height 28
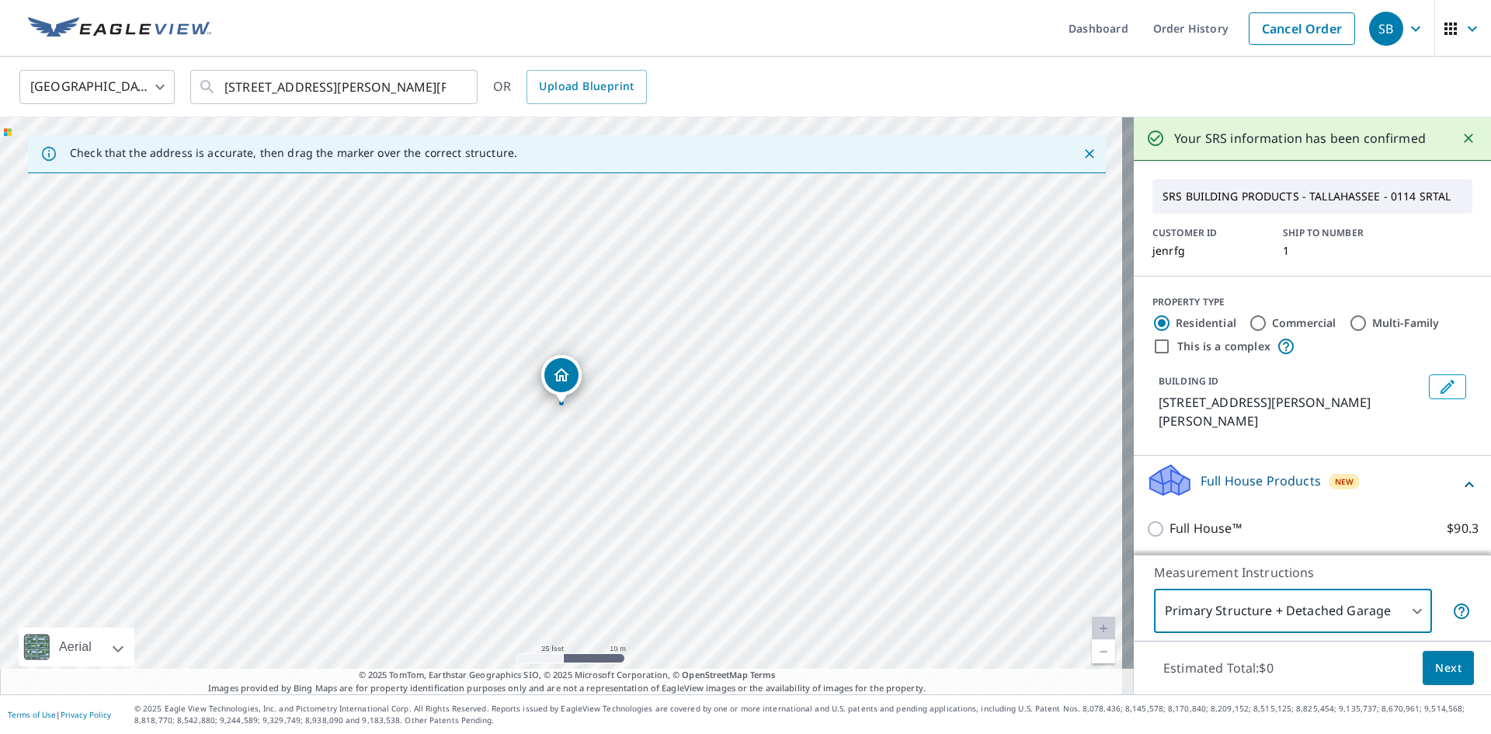
click at [1421, 685] on div "Estimated Total: $0 Next" at bounding box center [1312, 668] width 357 height 54
click at [1435, 677] on span "Next" at bounding box center [1448, 668] width 26 height 19
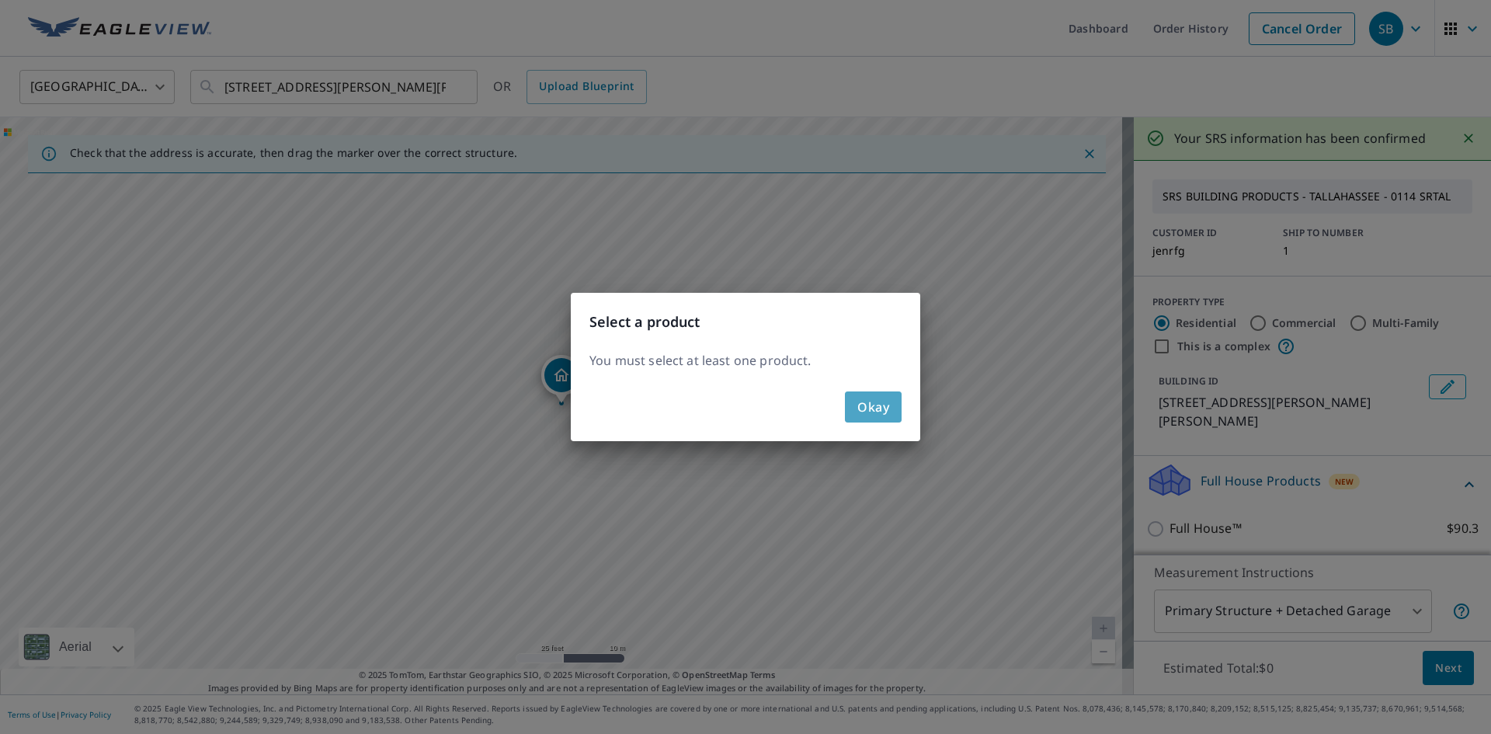
click at [873, 410] on span "Okay" at bounding box center [874, 407] width 32 height 22
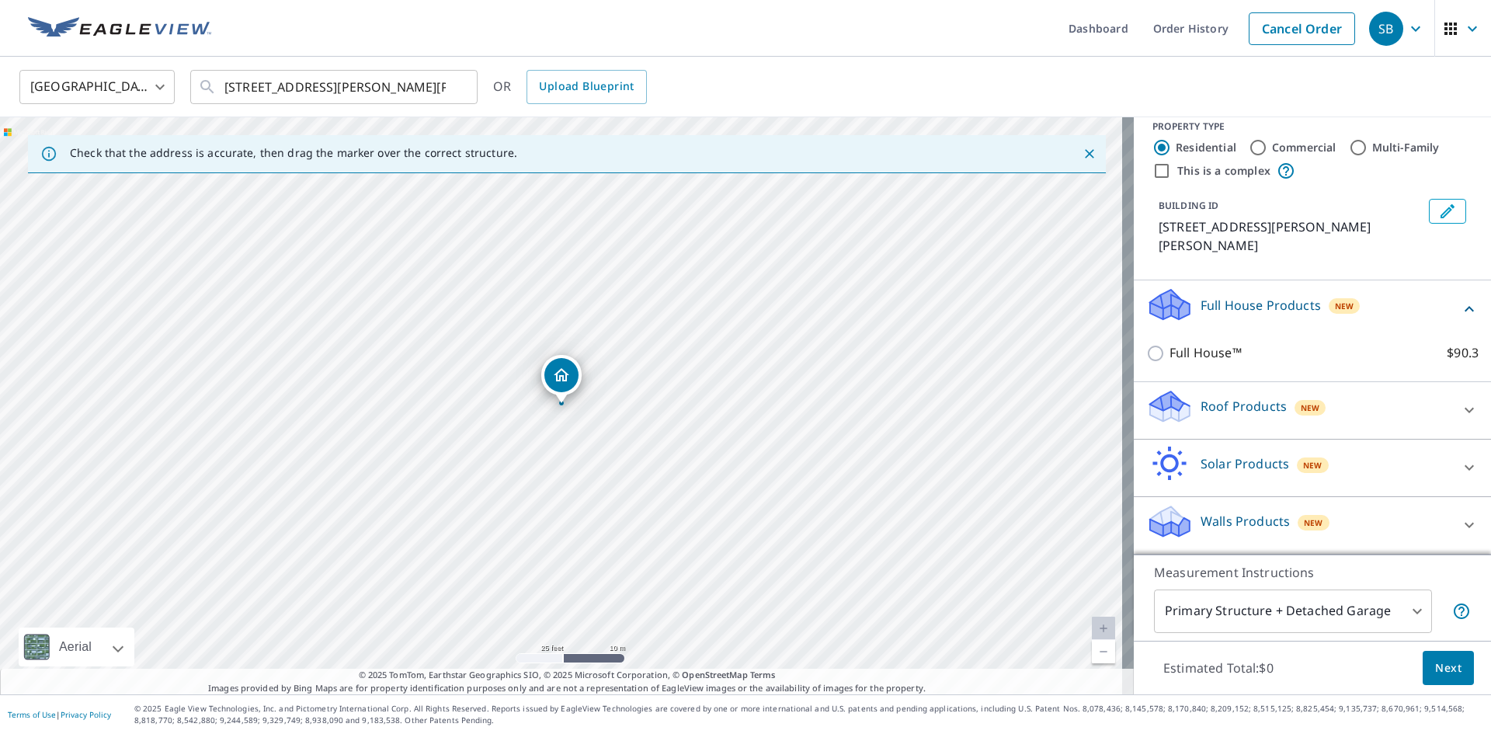
scroll to position [176, 0]
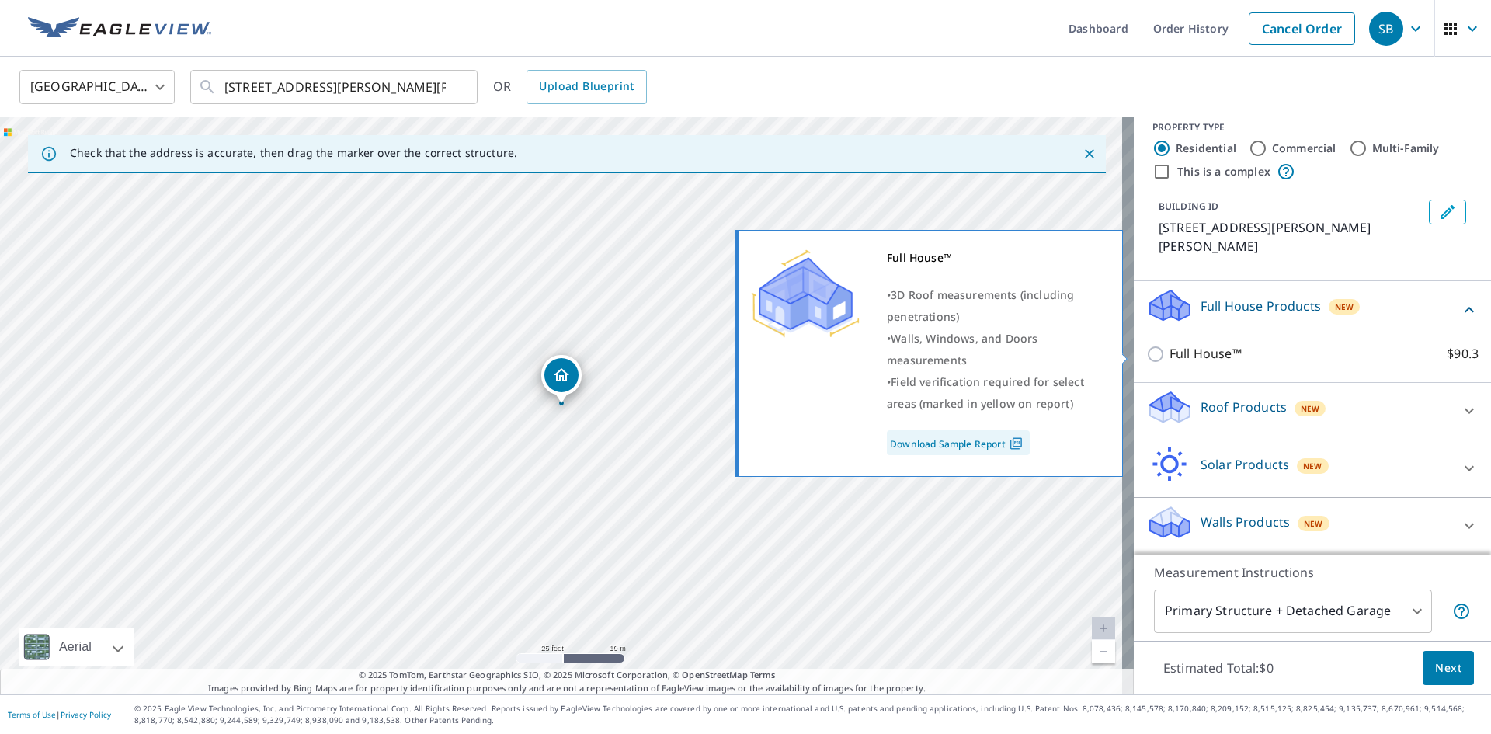
click at [1209, 356] on p "Full House™" at bounding box center [1206, 353] width 72 height 19
click at [1170, 356] on input "Full House™ $90.3" at bounding box center [1157, 354] width 23 height 19
checkbox input "true"
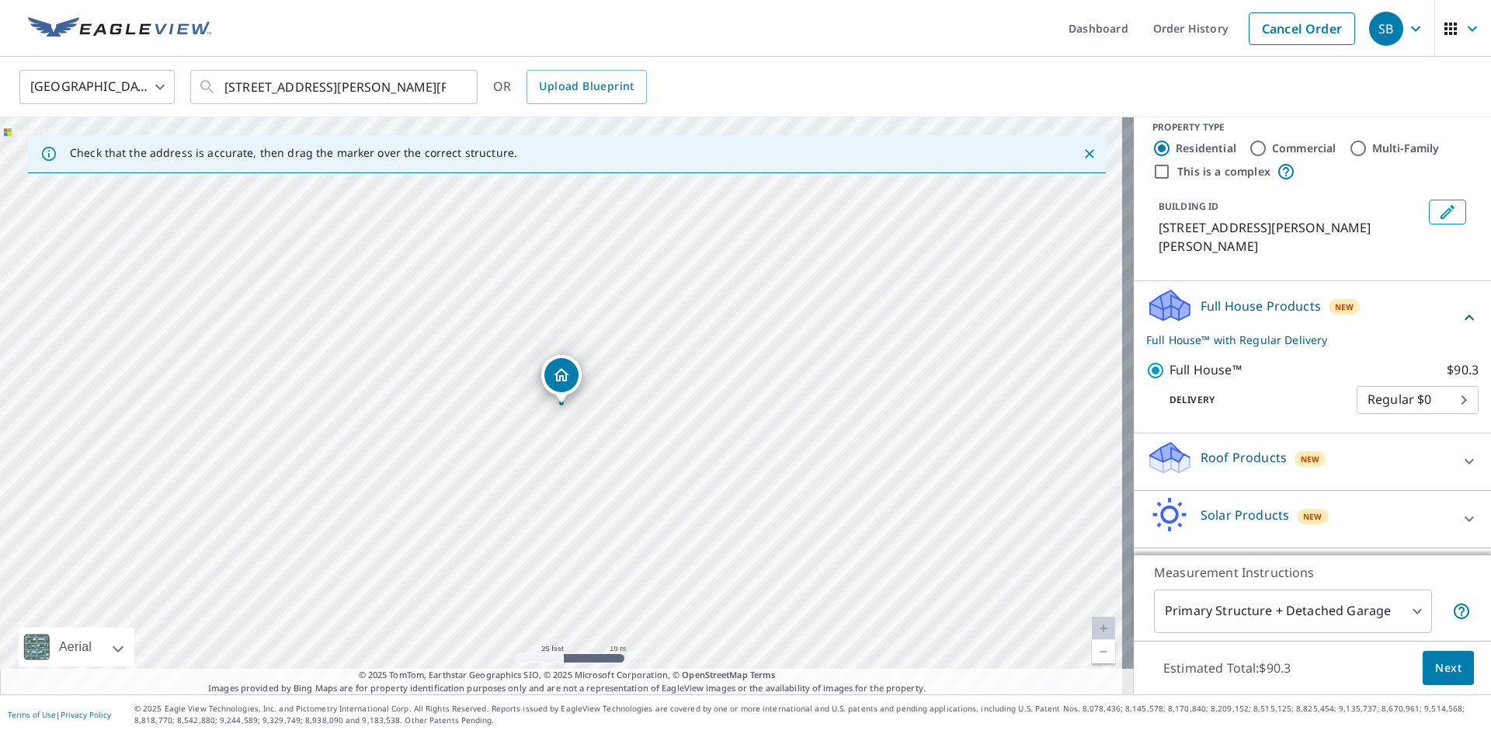
scroll to position [227, 0]
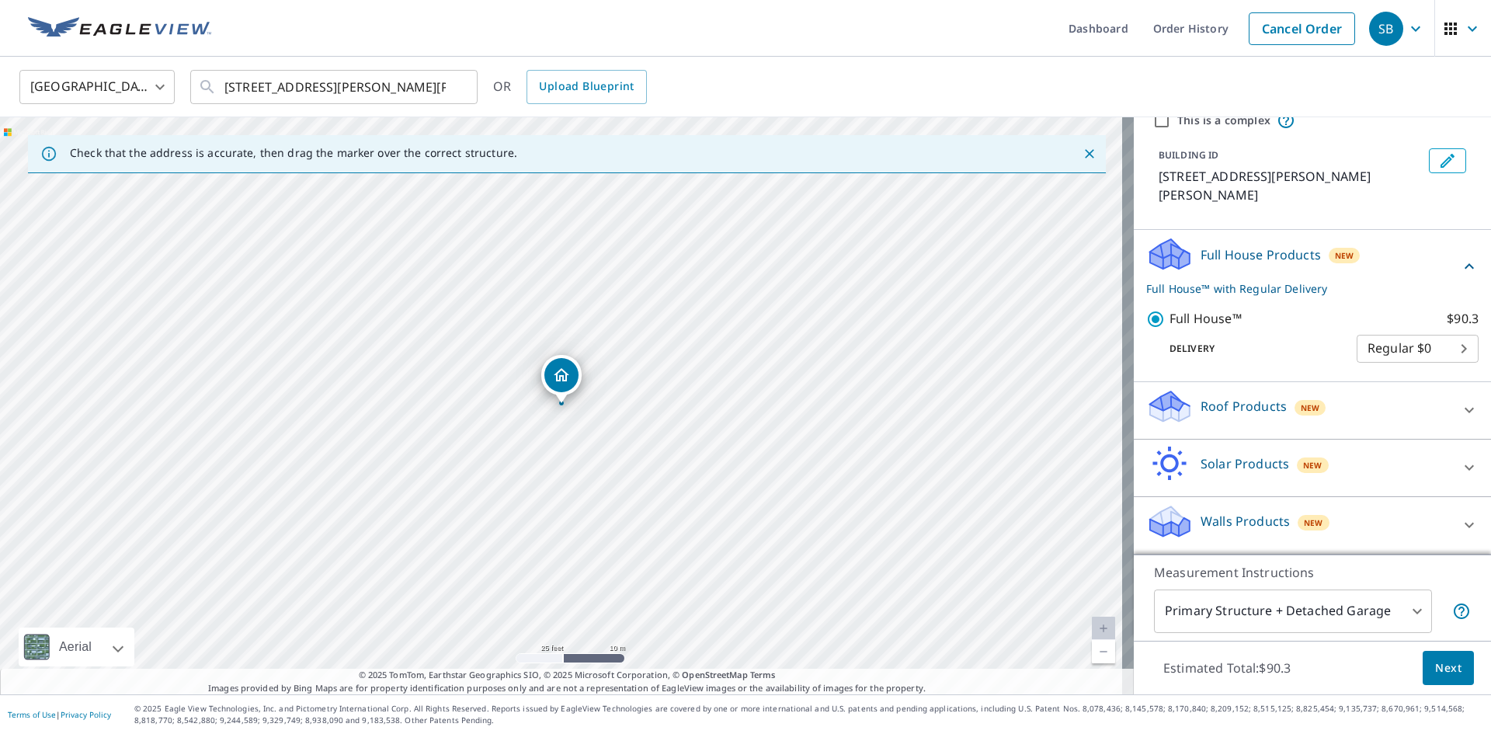
click at [1452, 681] on button "Next" at bounding box center [1448, 668] width 51 height 35
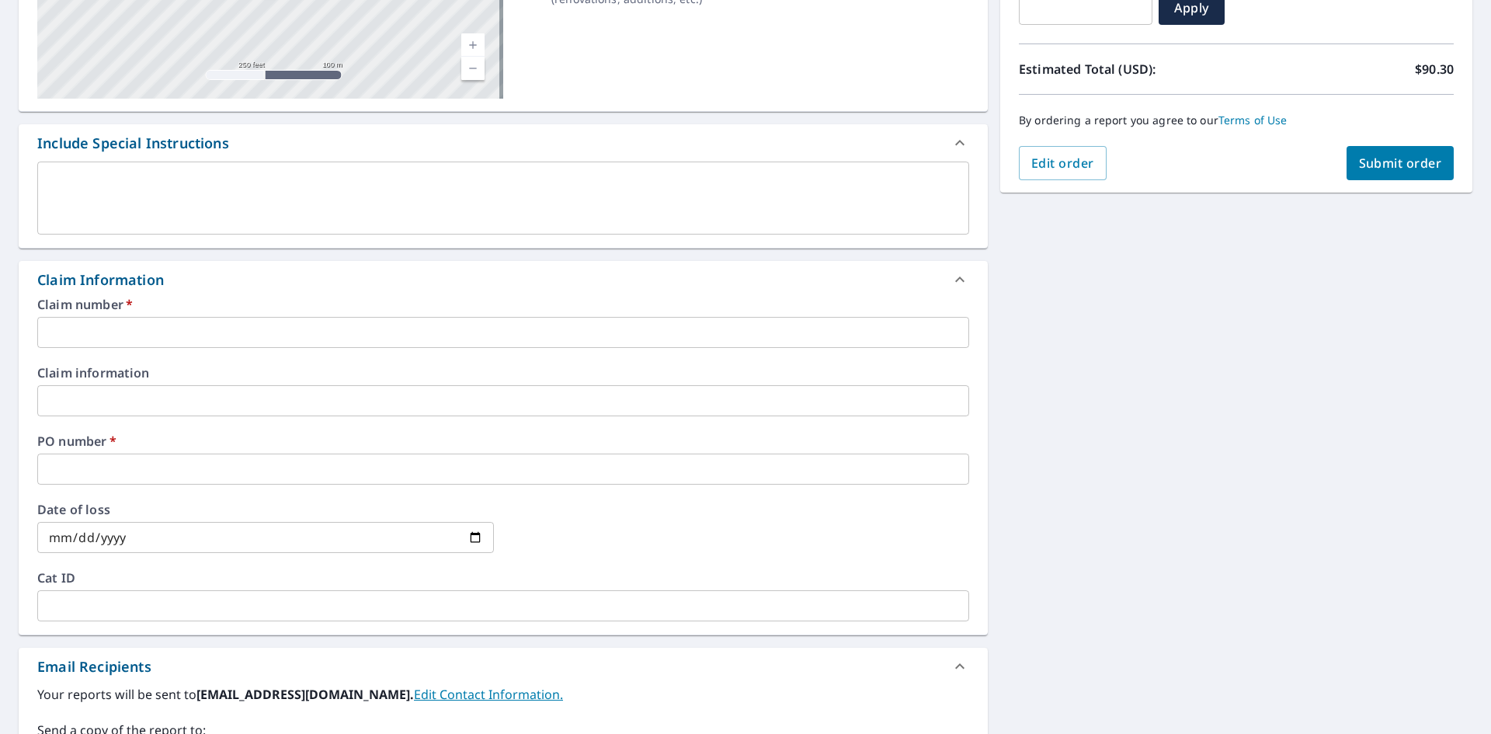
scroll to position [302, 0]
click at [289, 329] on input "text" at bounding box center [503, 333] width 932 height 31
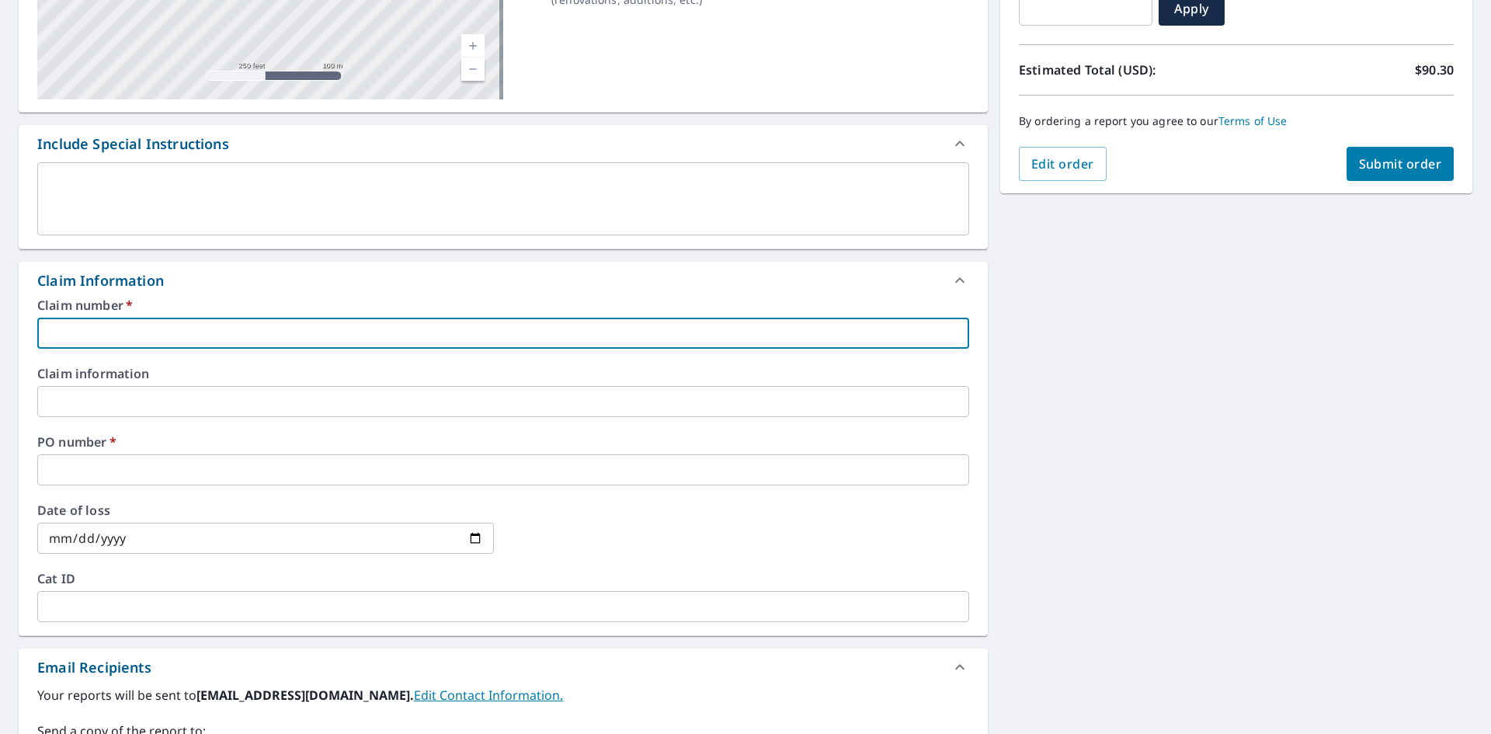
type input "1"
checkbox input "true"
click at [101, 492] on div "Claim number   * 1 ​ Claim information ​ PO number   * ​ Date of loss ​ Cat ID ​" at bounding box center [503, 467] width 969 height 336
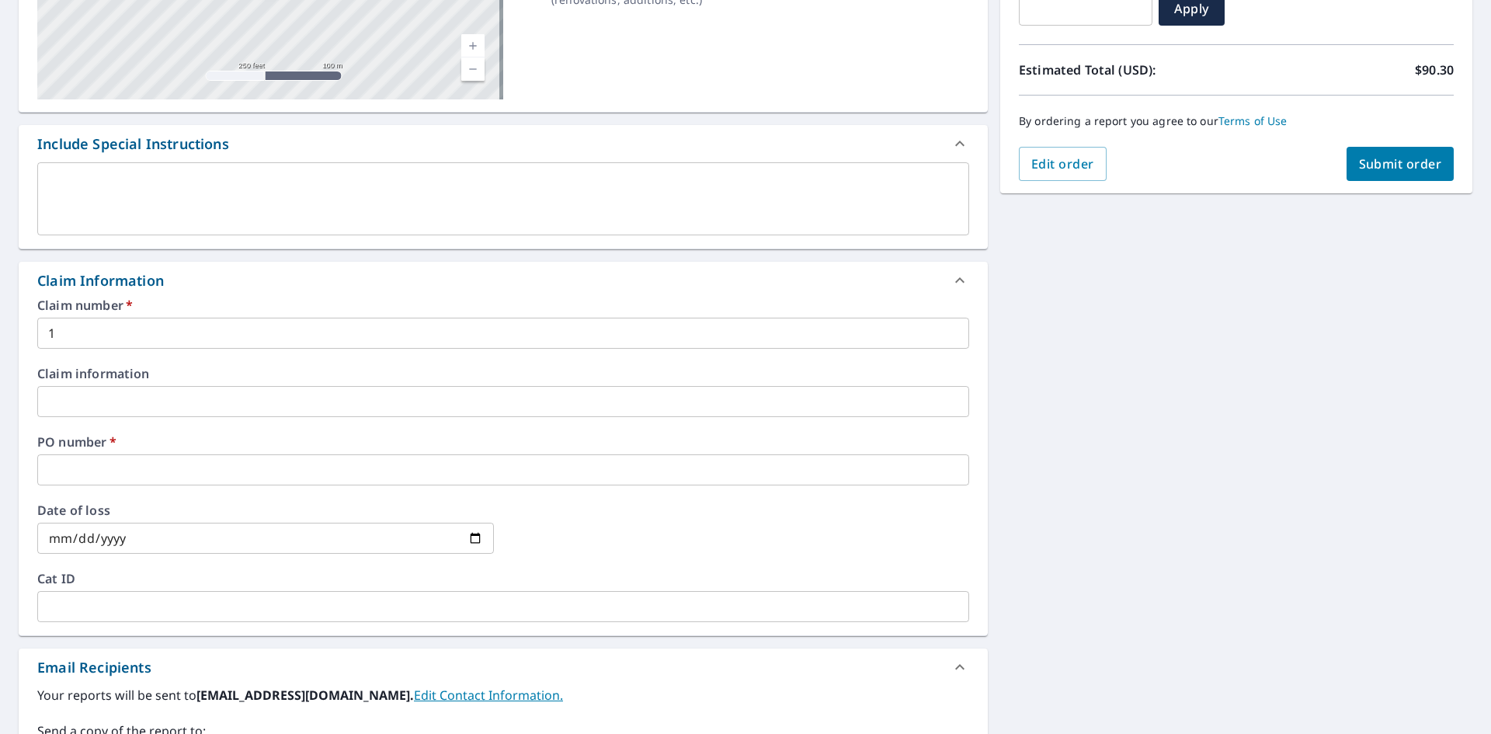
click at [79, 469] on input "text" at bounding box center [503, 469] width 932 height 31
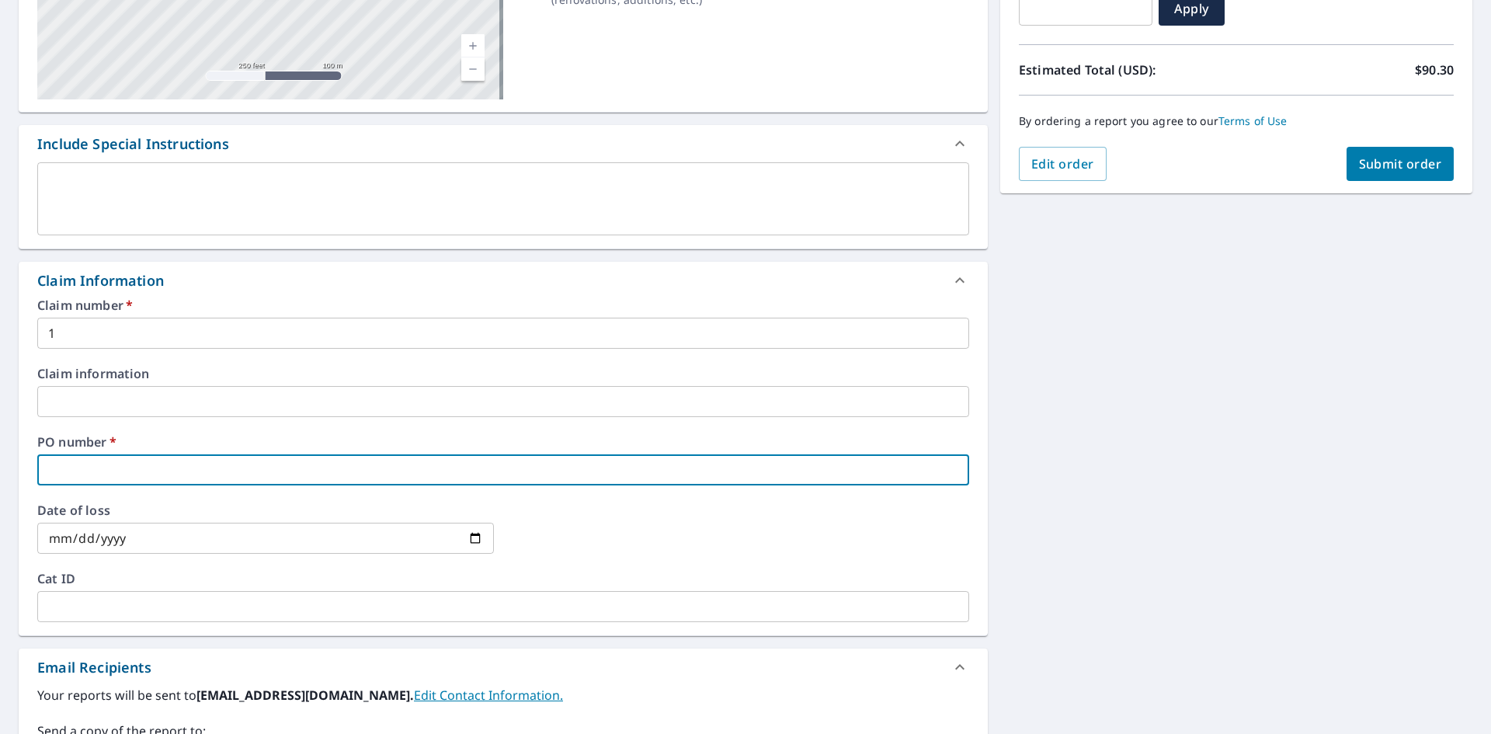
type input "2"
checkbox input "true"
type input "20"
checkbox input "true"
type input "209"
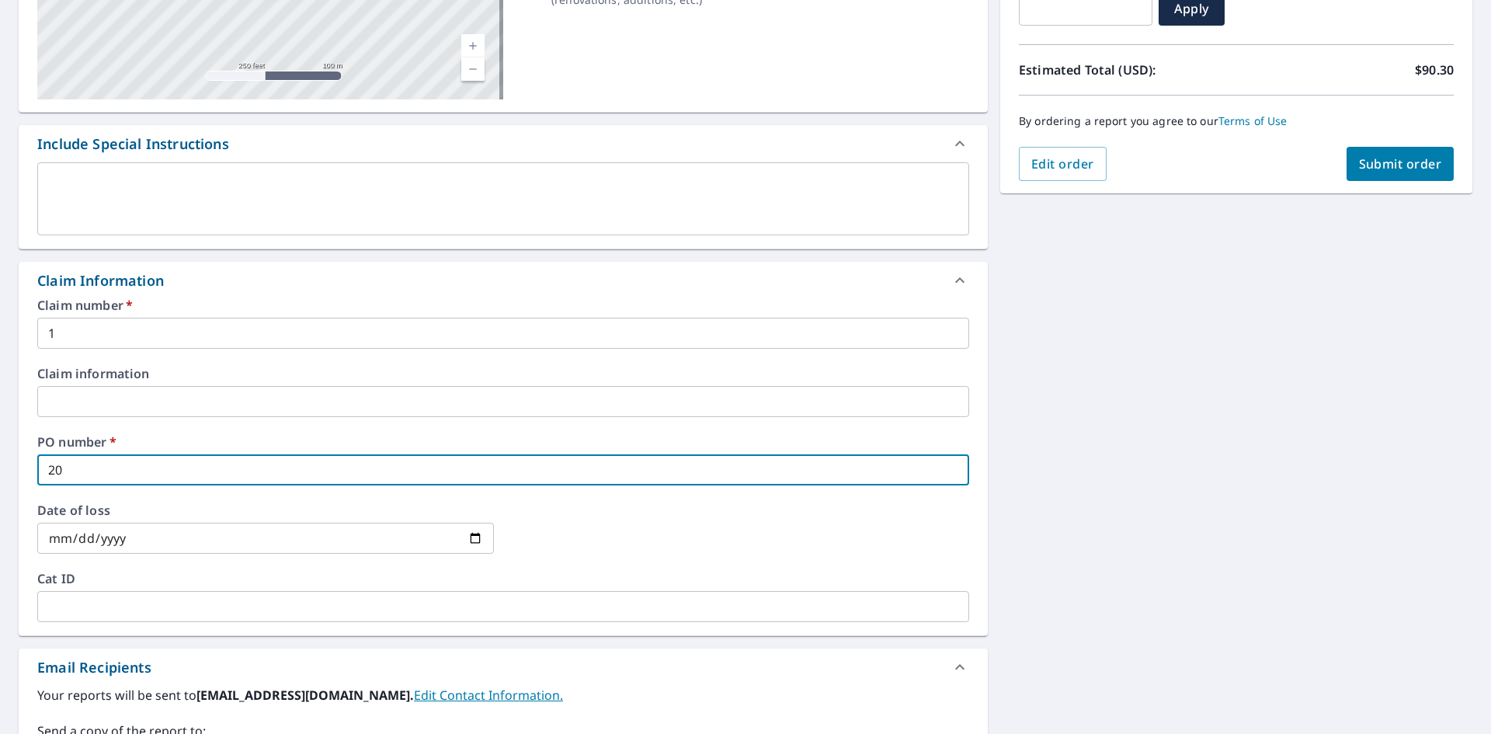
checkbox input "true"
type input "2090"
checkbox input "true"
type input "2090"
checkbox input "true"
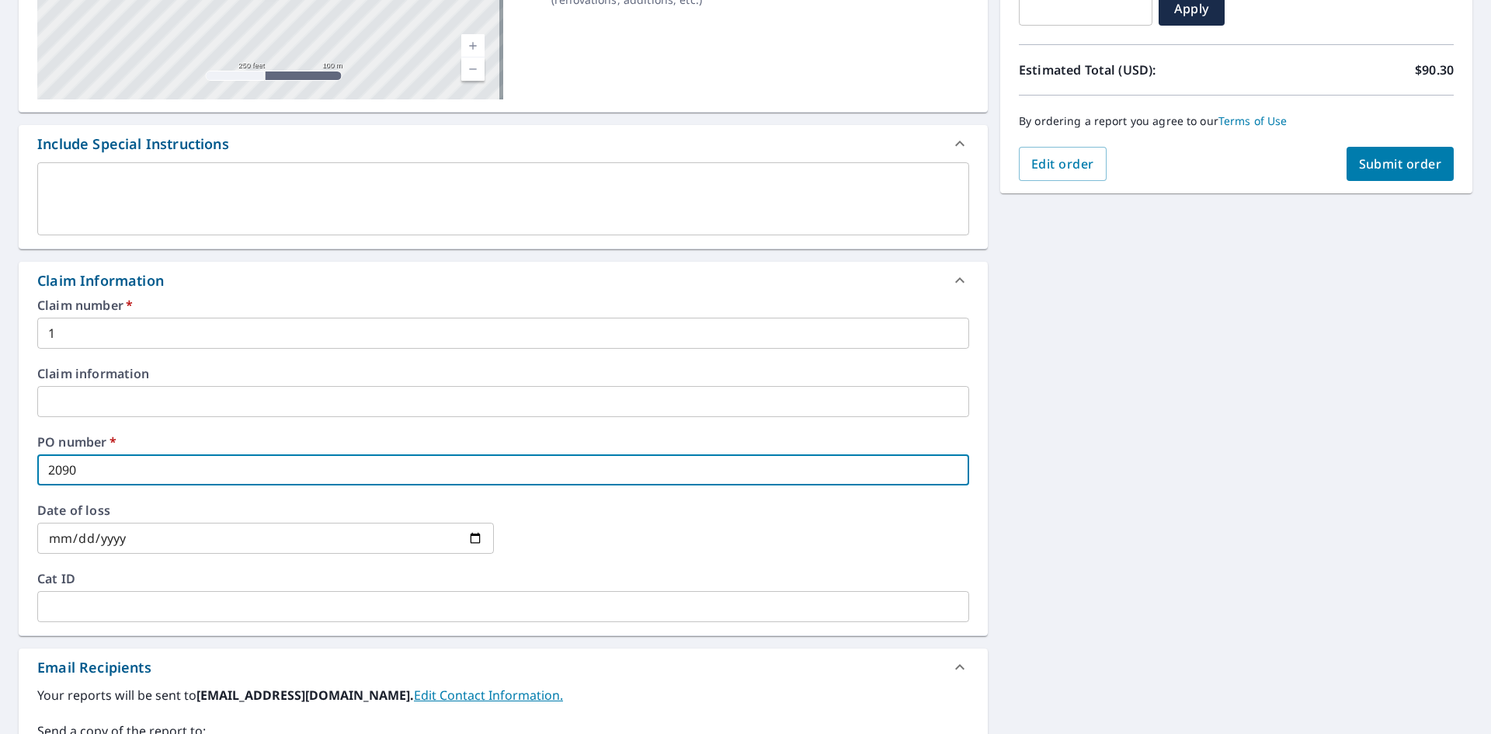
type input "2090 G"
checkbox input "true"
type input "2090 Gi"
checkbox input "true"
type input "2090 Gil"
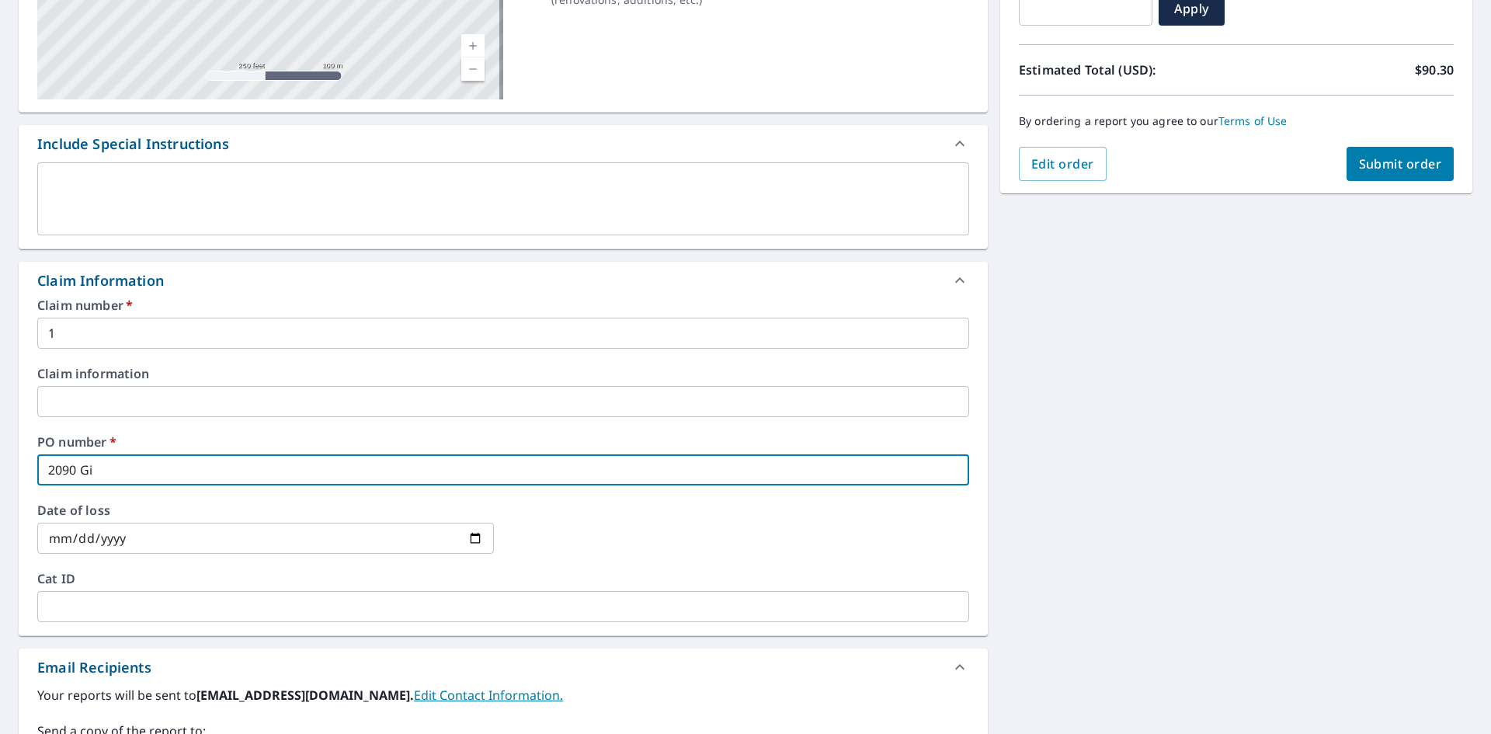
checkbox input "true"
type input "2090 Gile"
checkbox input "true"
type input "2090 Giles"
checkbox input "true"
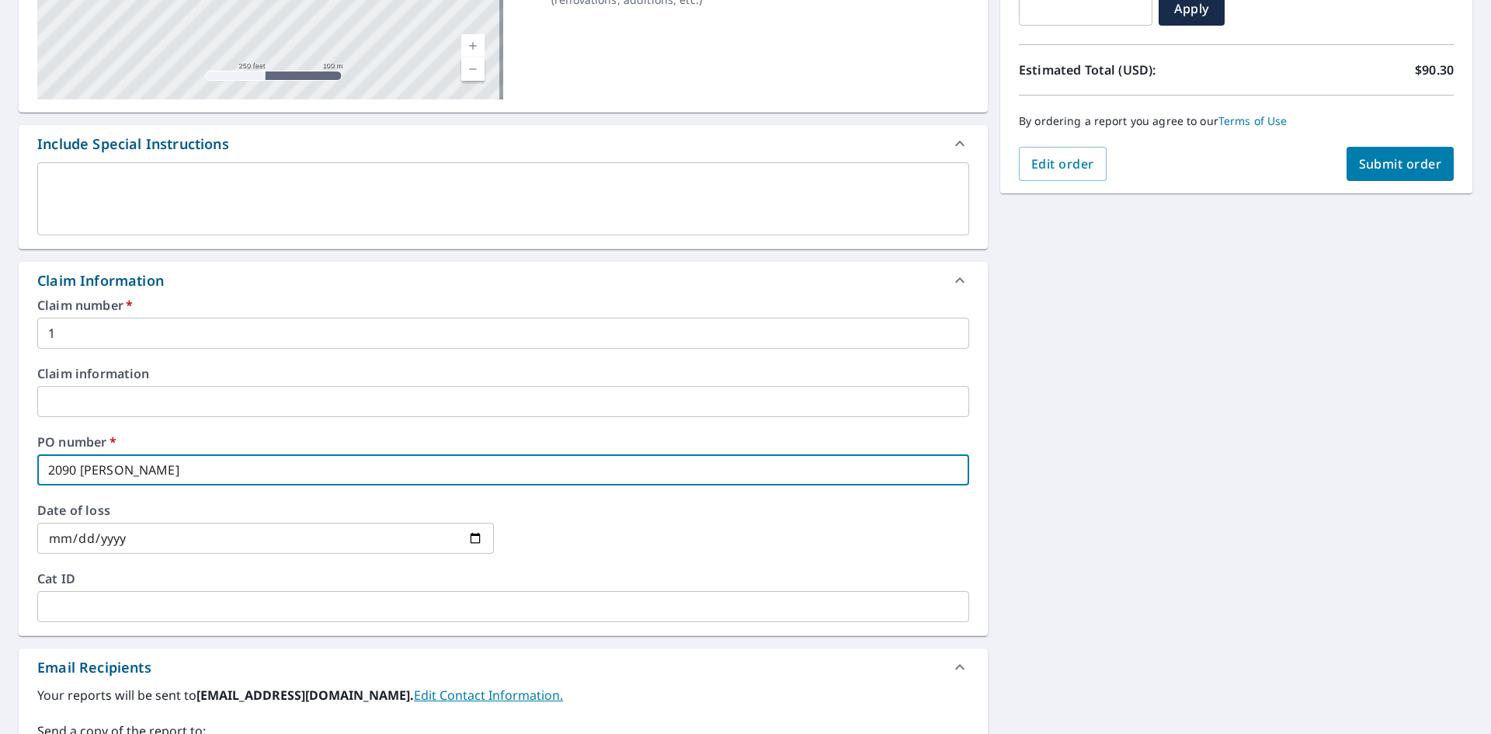
type input "2090 Giles"
checkbox input "true"
type input "2090 Giles H"
checkbox input "true"
type input "2090 Giles Hg"
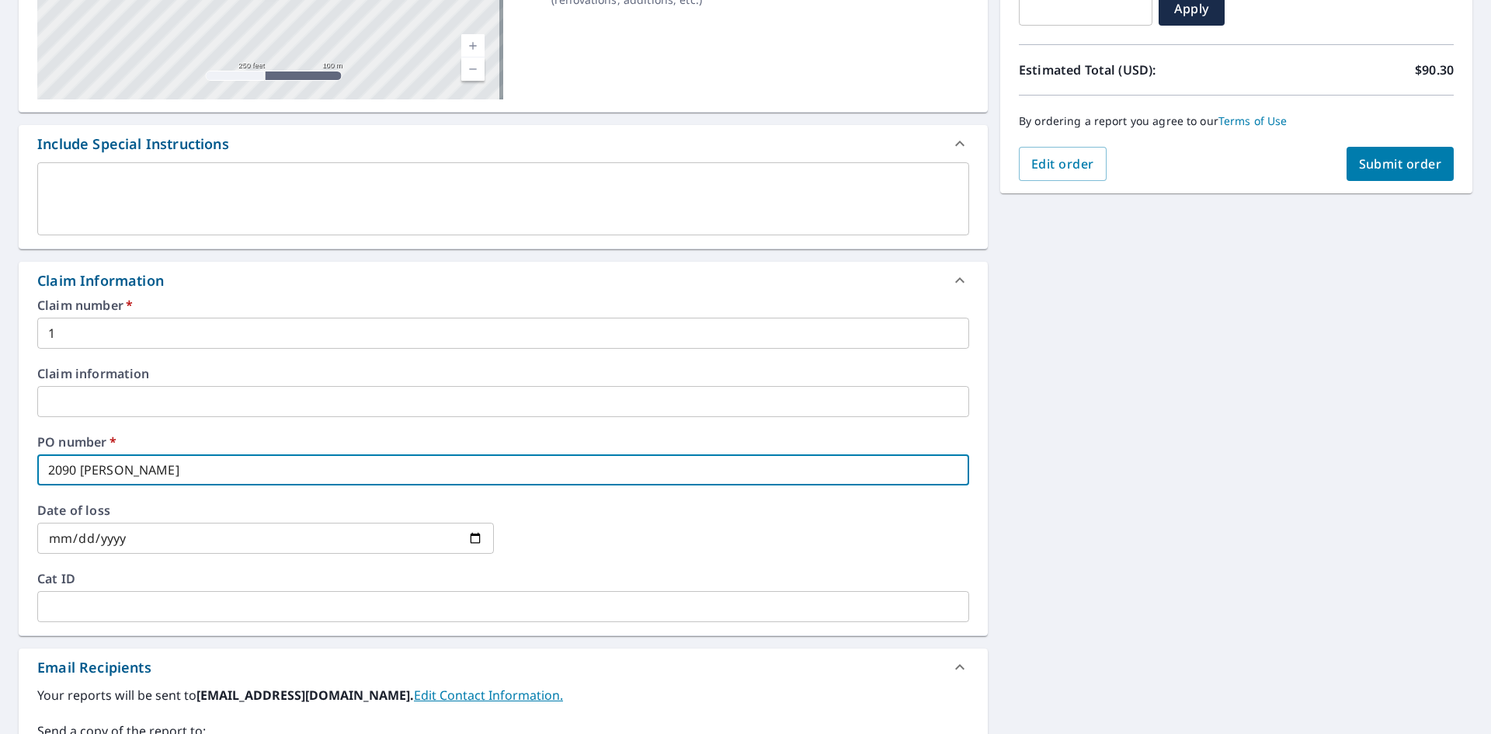
checkbox input "true"
type input "2090 Giles H"
checkbox input "true"
type input "2090 Giles Hi"
checkbox input "true"
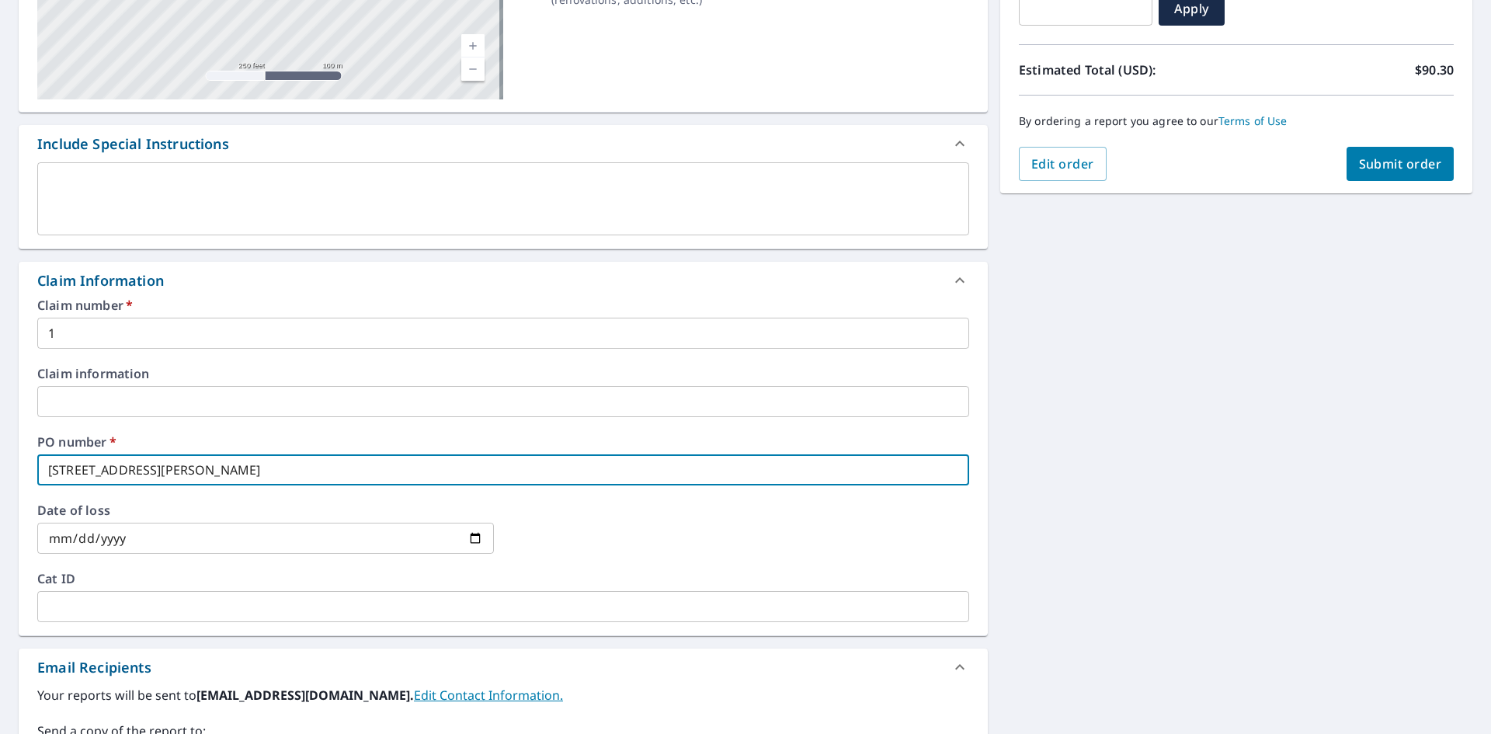
type input "2090 Giles Hig"
checkbox input "true"
type input "2090 Giles Higg"
checkbox input "true"
type input "2090 Giles Hig"
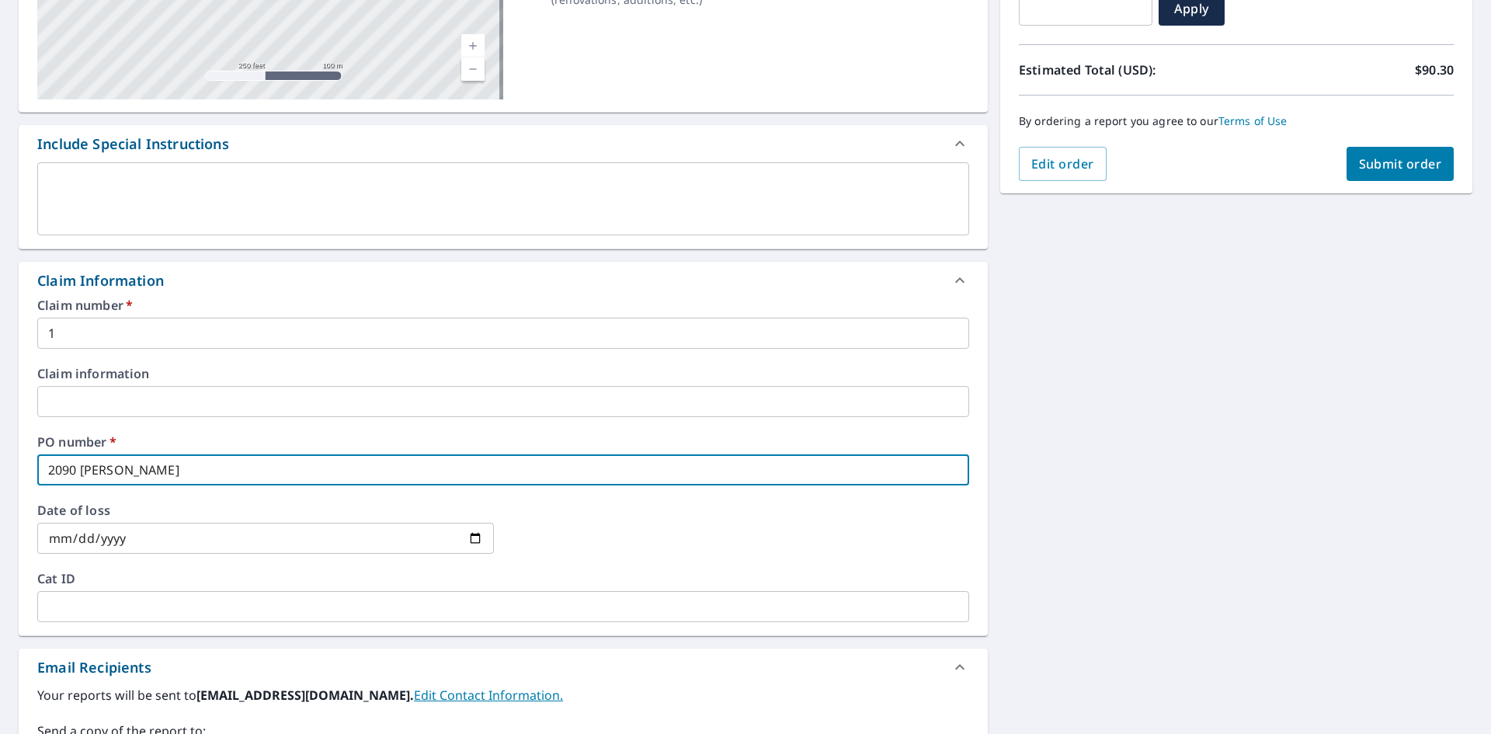
checkbox input "true"
type input "2090 Giles High"
checkbox input "true"
type input "2090 Giles High"
checkbox input "true"
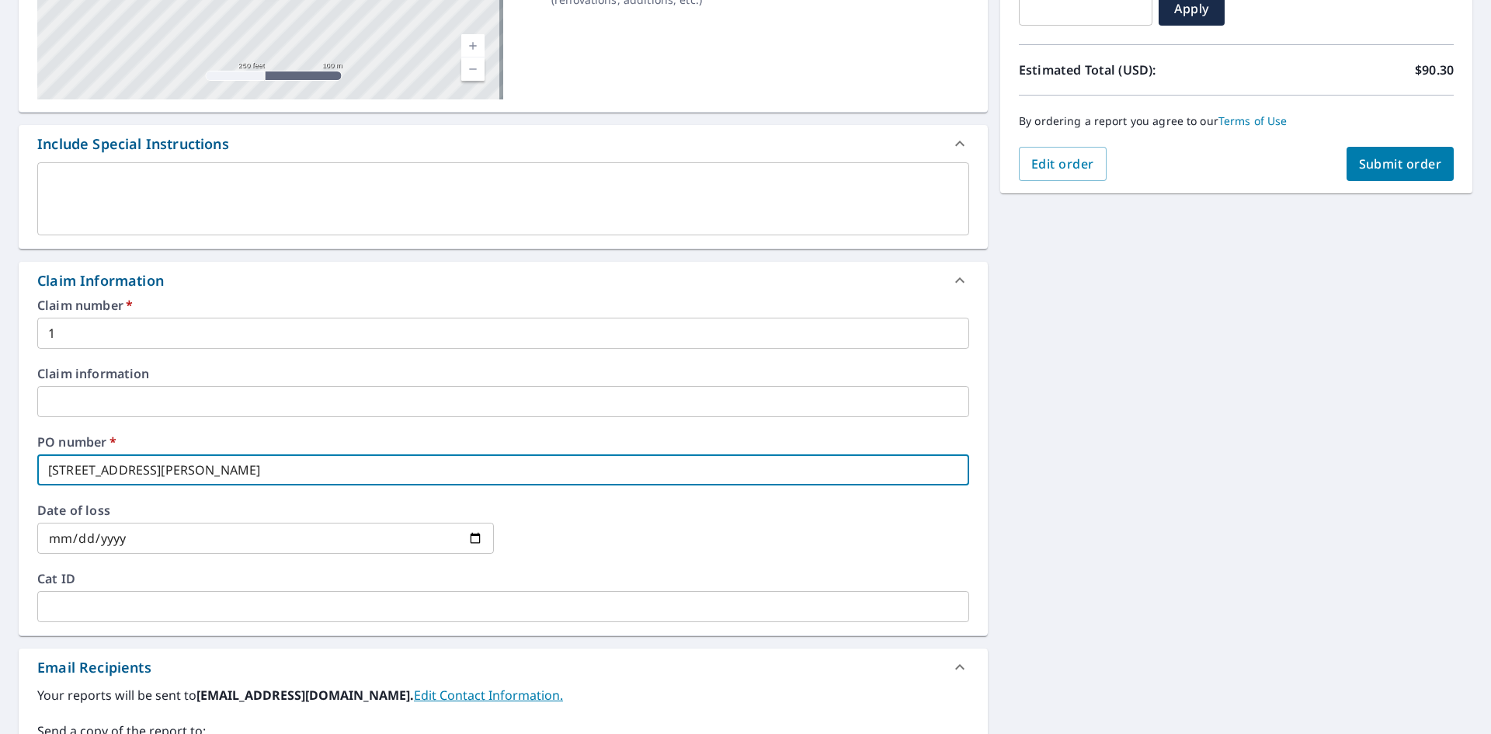
type input "2090 Giles High t"
checkbox input "true"
type input "2090 Giles High to"
checkbox input "true"
type input "2090 Giles High t"
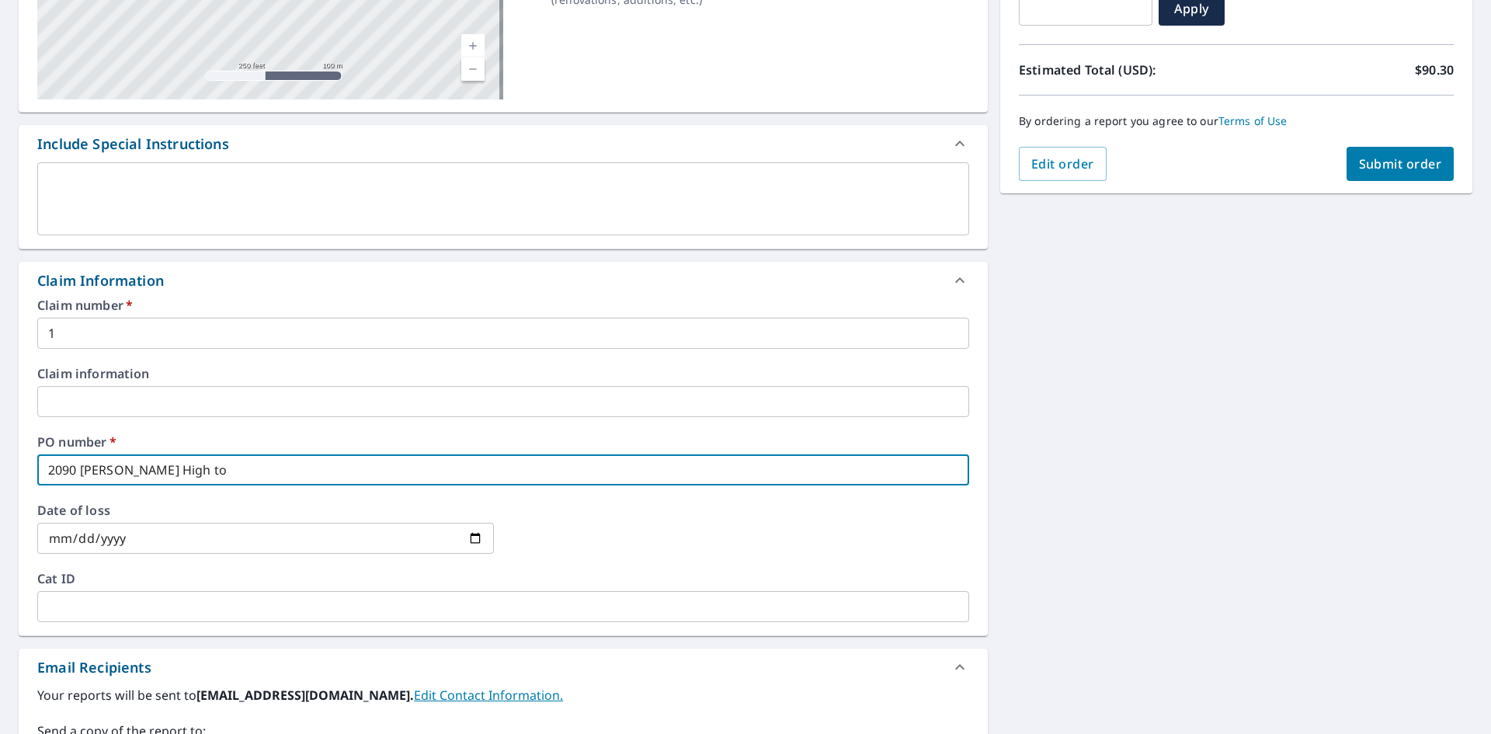
checkbox input "true"
type input "2090 Giles High"
checkbox input "true"
type input "2090 Giles High T"
checkbox input "true"
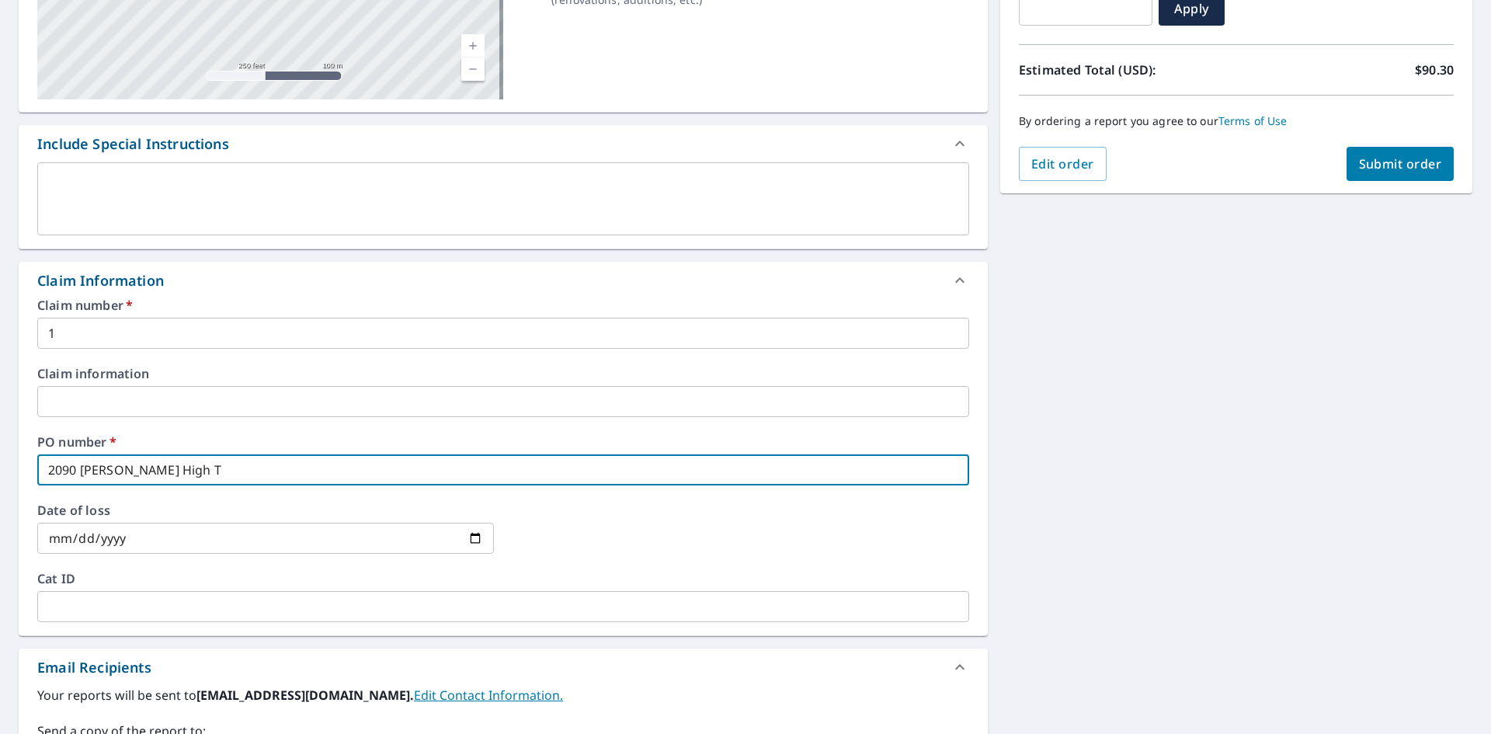
type input "2090 Giles High To"
checkbox input "true"
type input "2090 Giles High Tow"
checkbox input "true"
type input "2090 Giles High Towe"
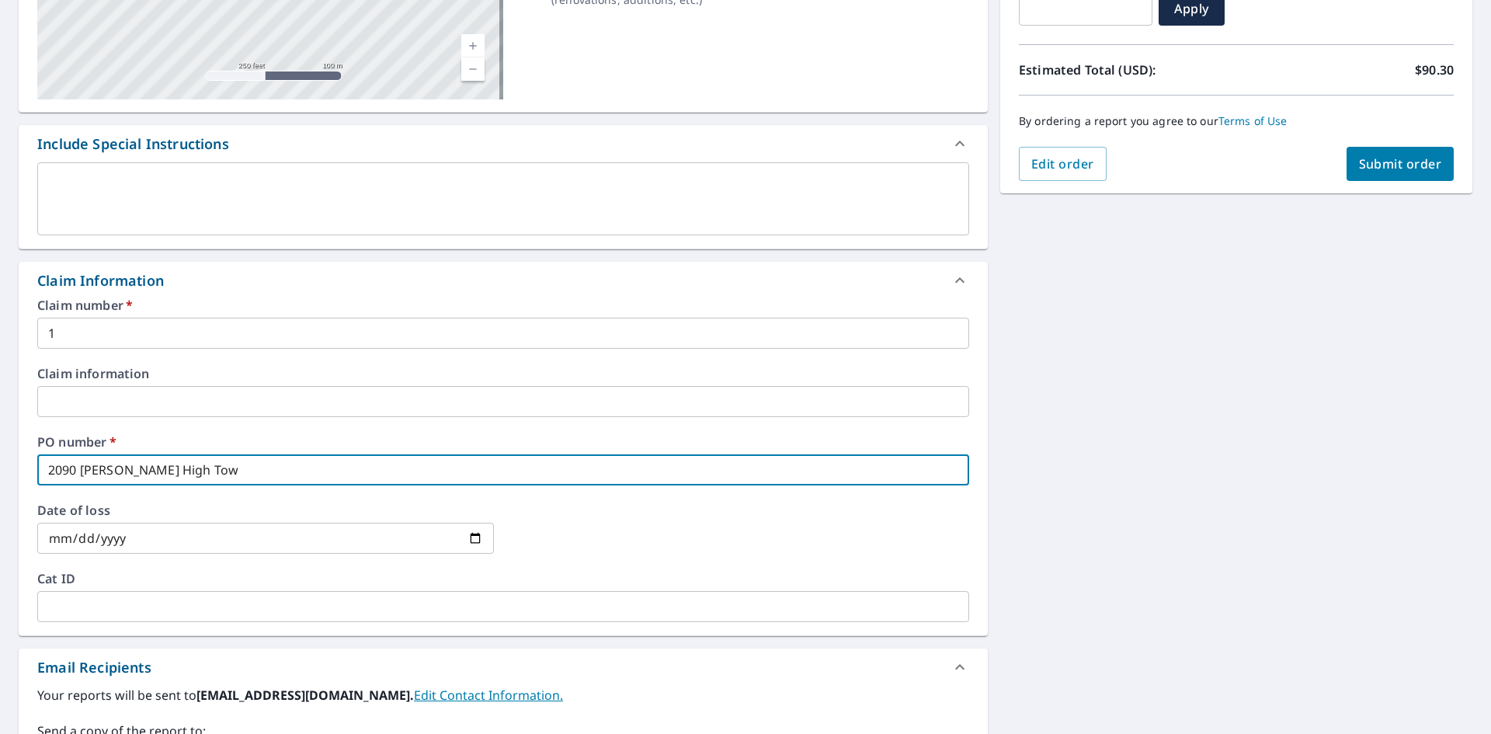
checkbox input "true"
type input "2090 Giles High Towe"
checkbox input "true"
type input "2090 Giles High Towe"
checkbox input "true"
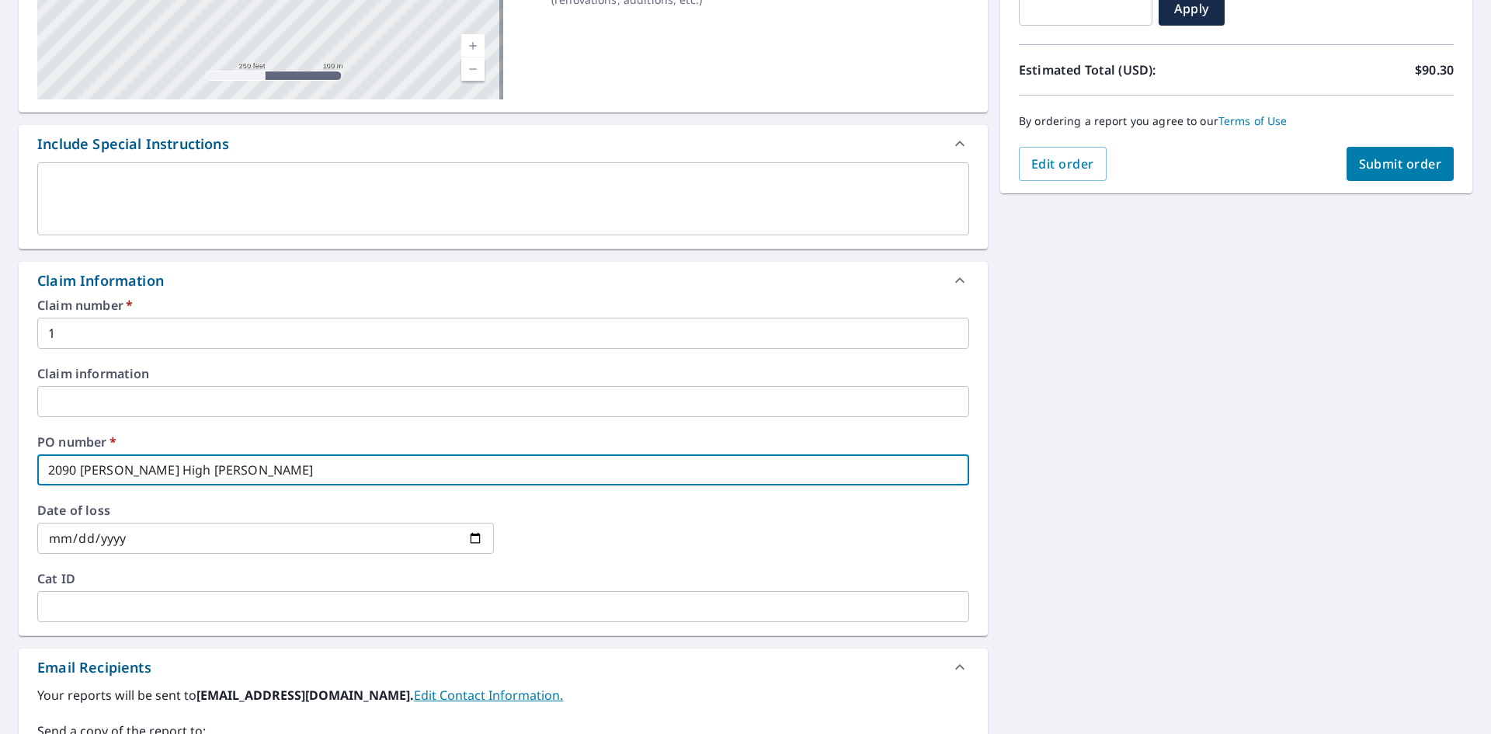
type input "2090 Giles High Tower"
checkbox input "true"
type input "2090 Giles High Tower"
checkbox input "true"
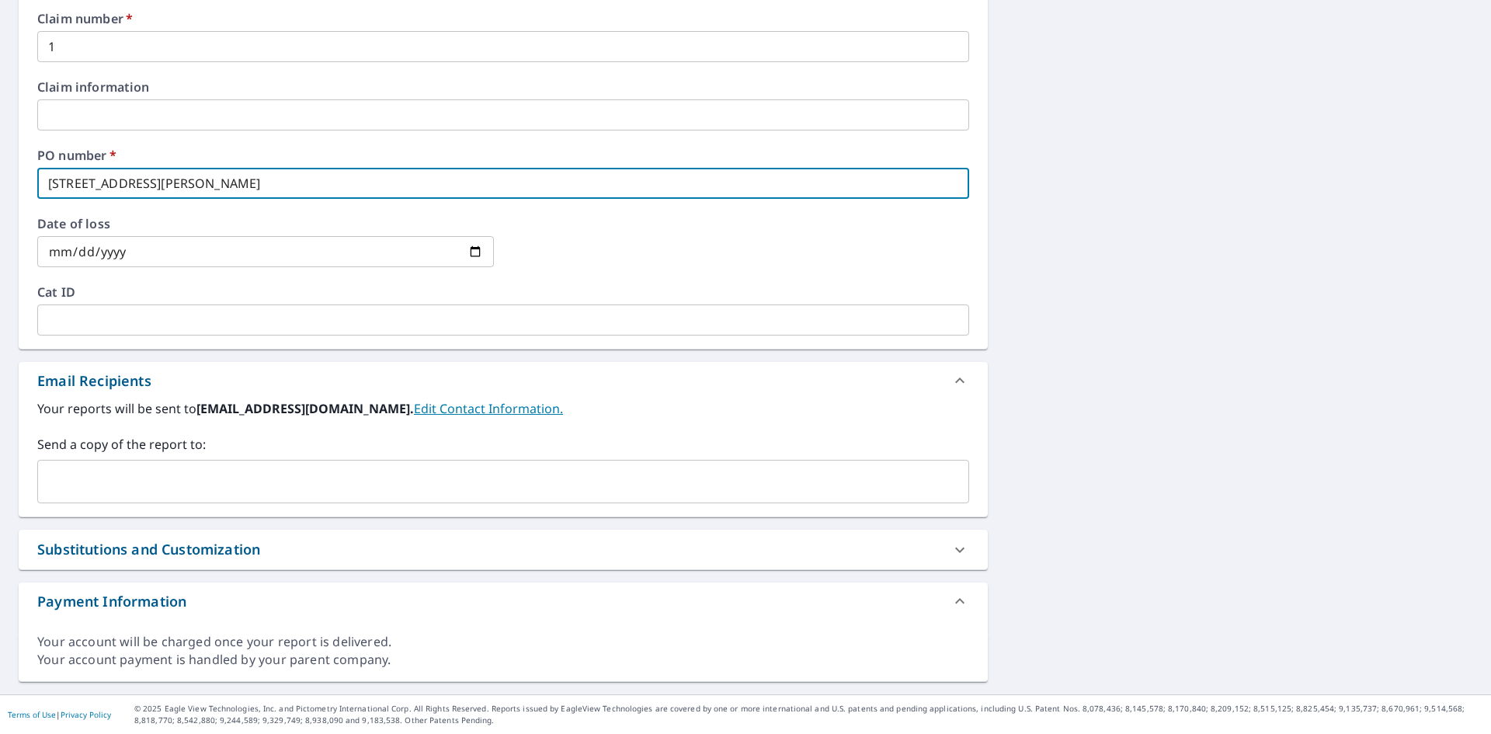
type input "2090 Giles High Tower"
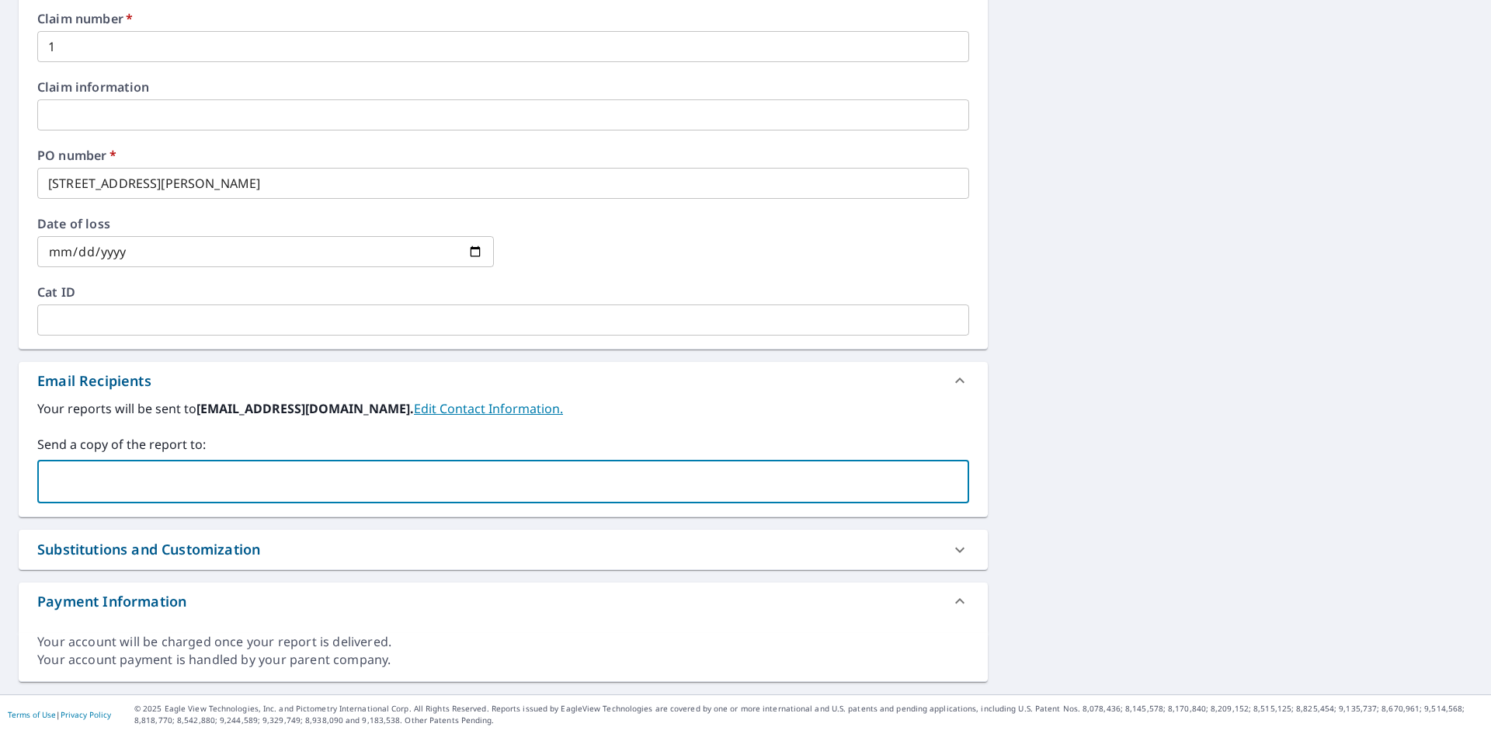
click at [148, 468] on input "text" at bounding box center [491, 482] width 895 height 30
type input "Yafatou.jobe@srsdistribution.com"
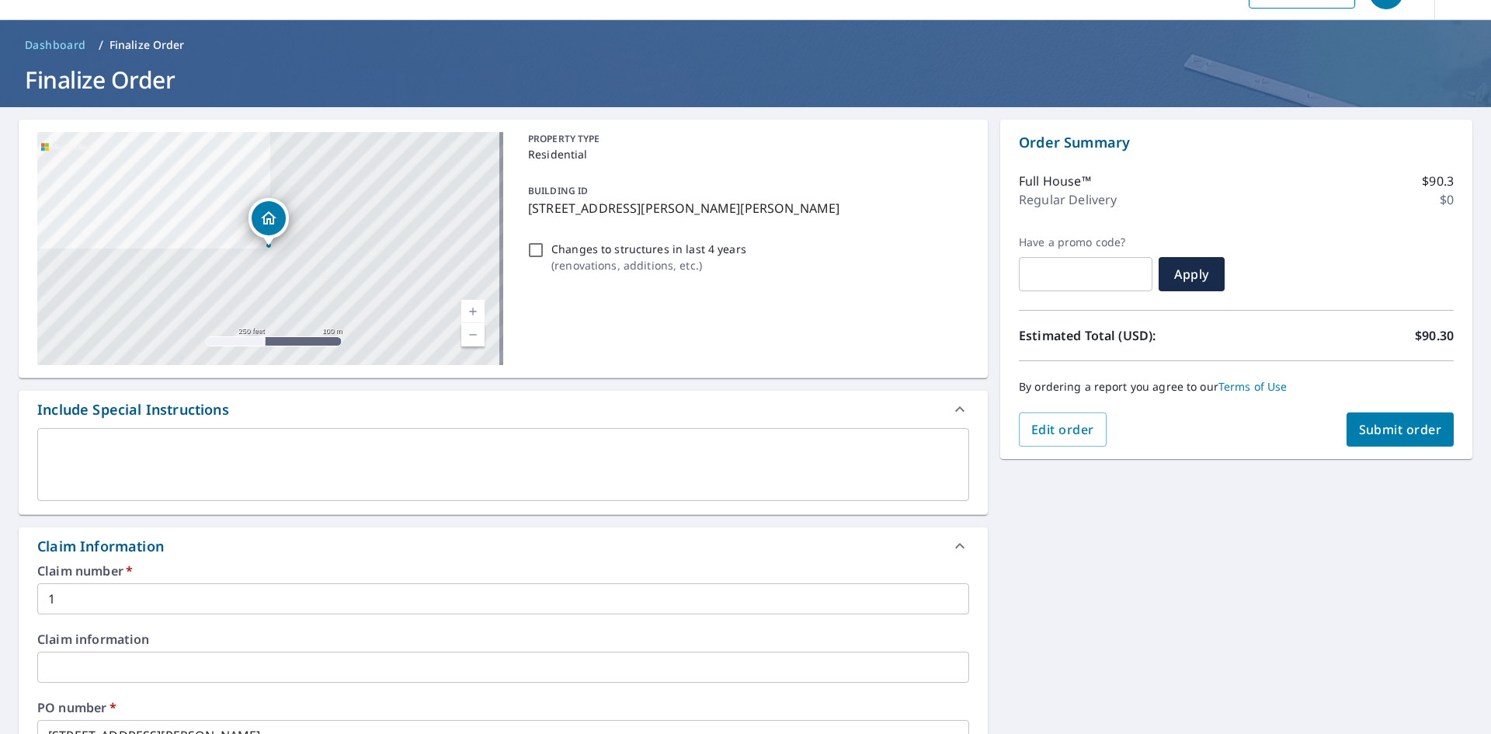
scroll to position [0, 0]
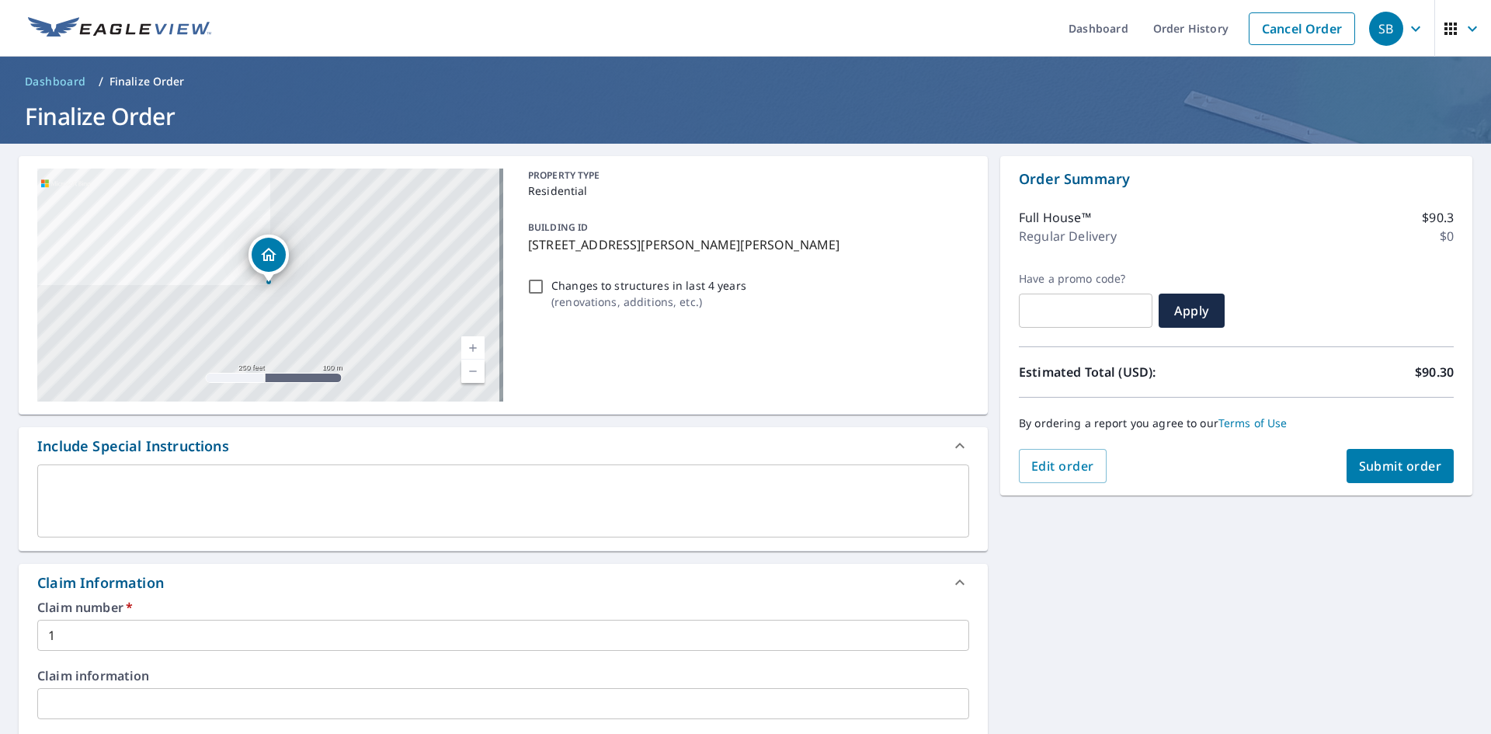
click at [1379, 464] on span "Submit order" at bounding box center [1400, 465] width 83 height 17
checkbox input "true"
